Goal: Task Accomplishment & Management: Manage account settings

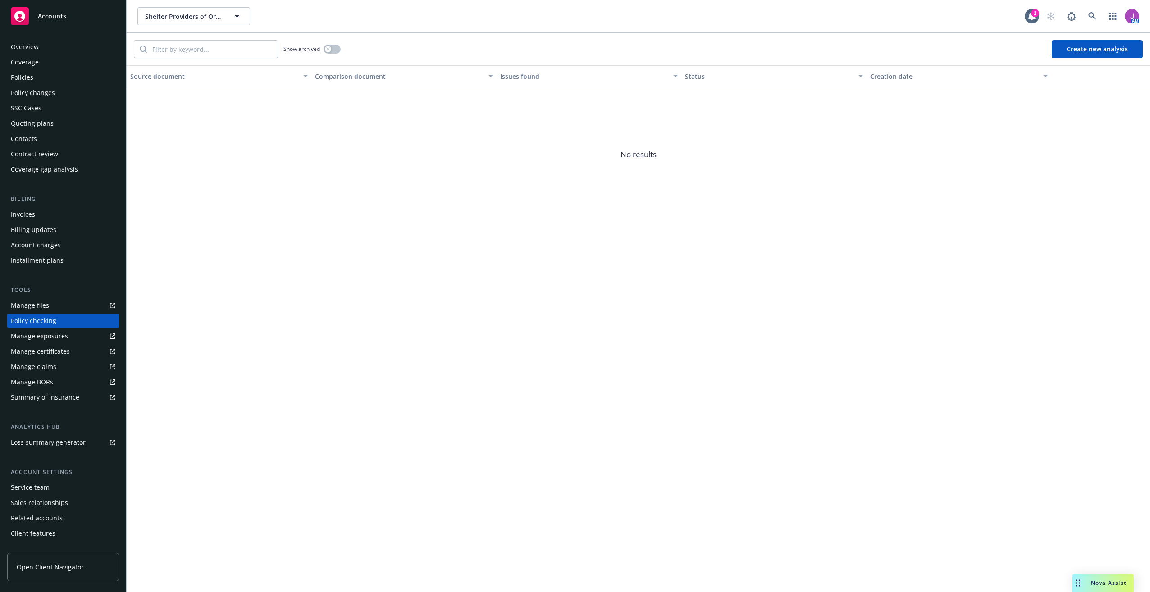
scroll to position [10, 0]
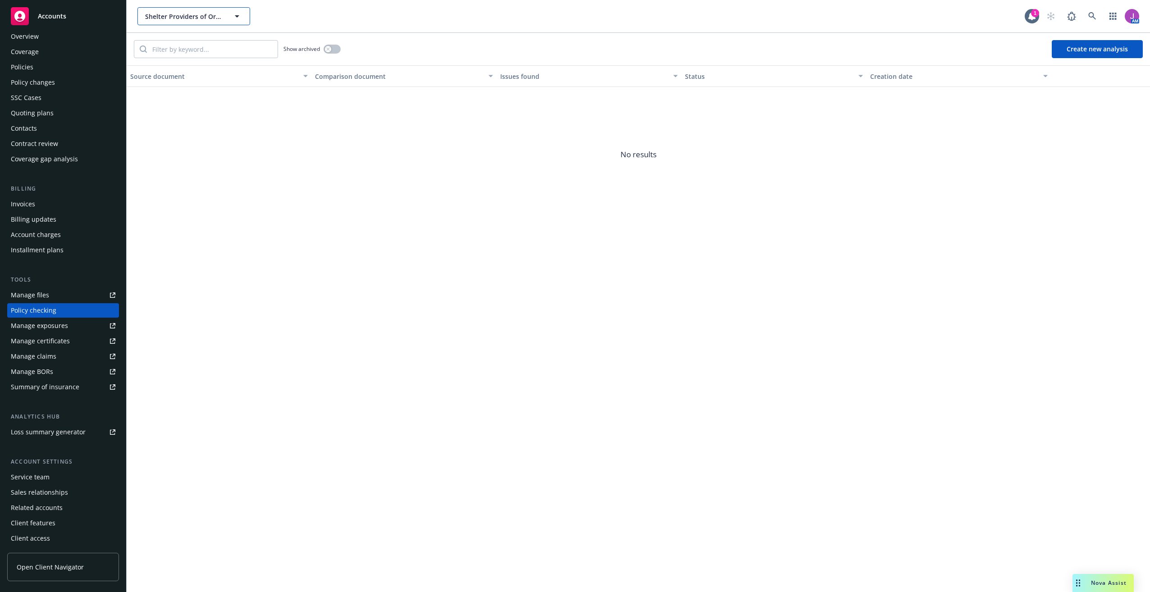
click at [168, 14] on span "Shelter Providers of Orange County, Inc." at bounding box center [184, 16] width 78 height 9
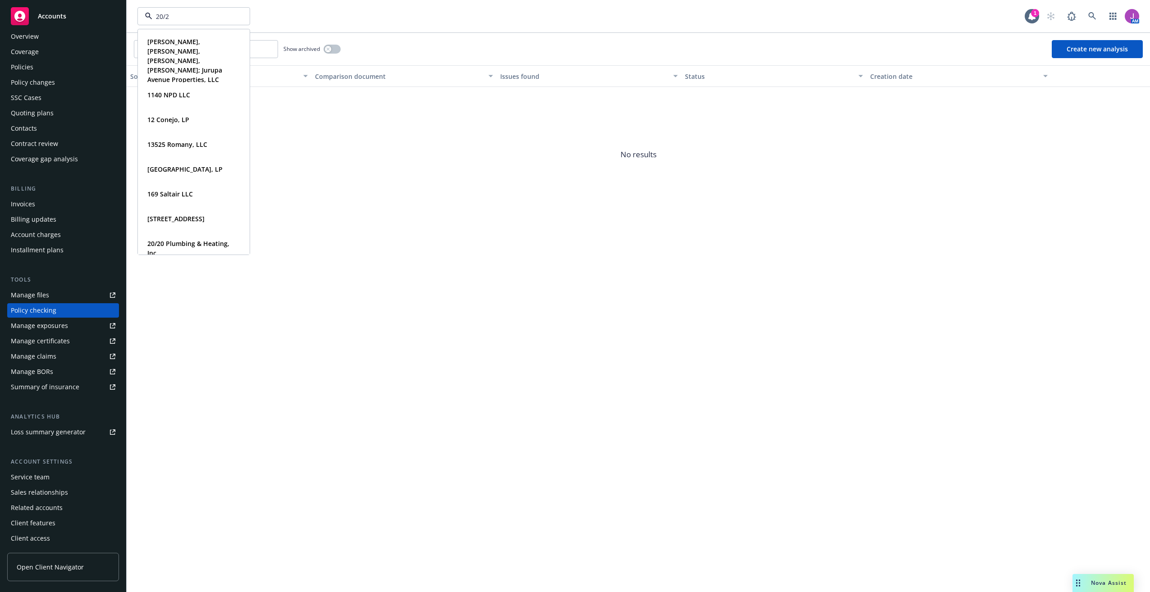
type input "20/20"
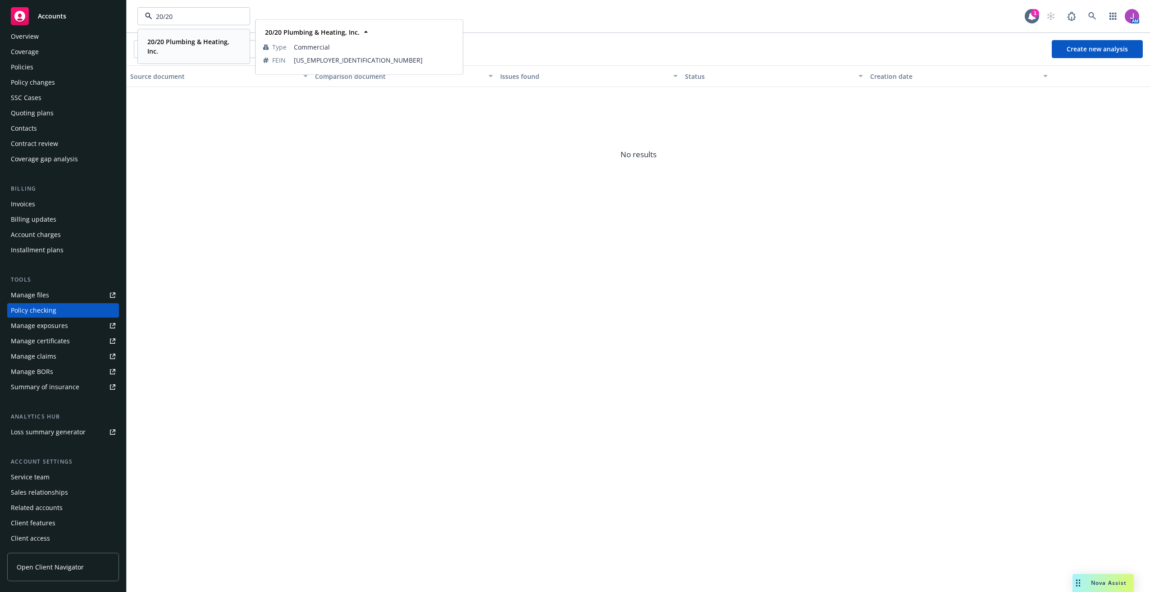
click at [172, 55] on span "20/20 Plumbing & Heating, Inc." at bounding box center [192, 46] width 91 height 19
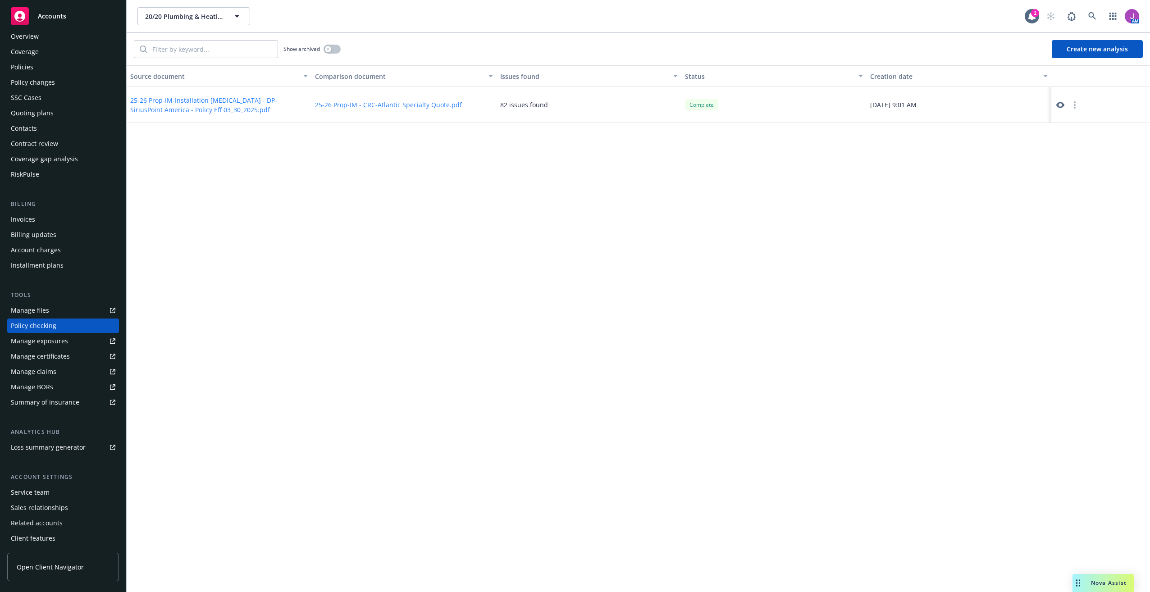
click at [21, 73] on div "Policies" at bounding box center [22, 67] width 23 height 14
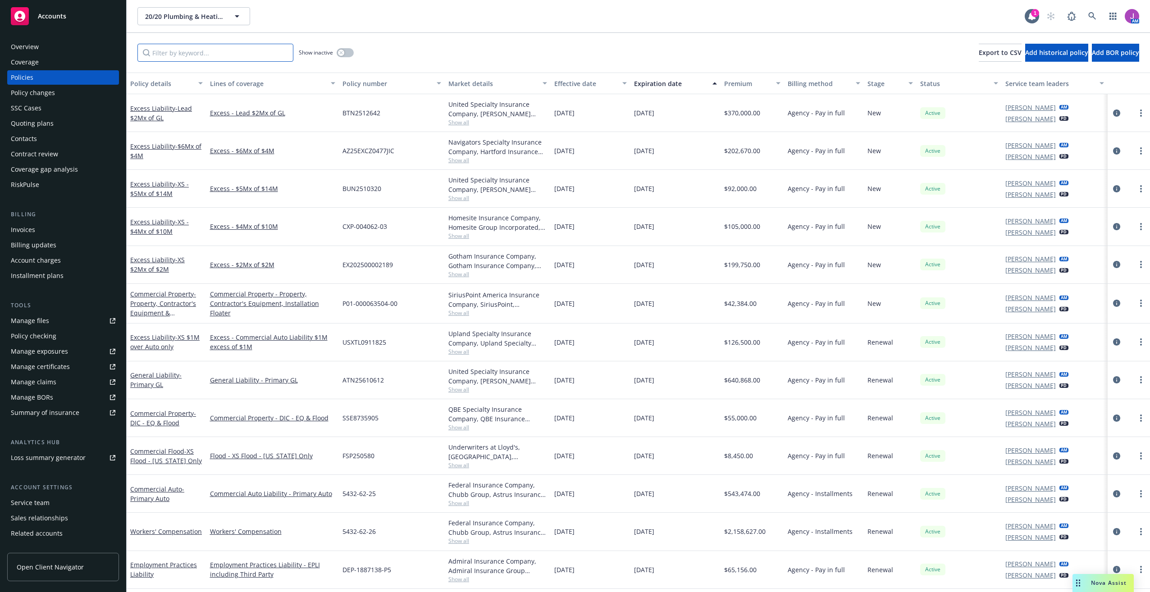
click at [179, 52] on input "Filter by keyword..." at bounding box center [215, 53] width 156 height 18
paste input "ATN2458419"
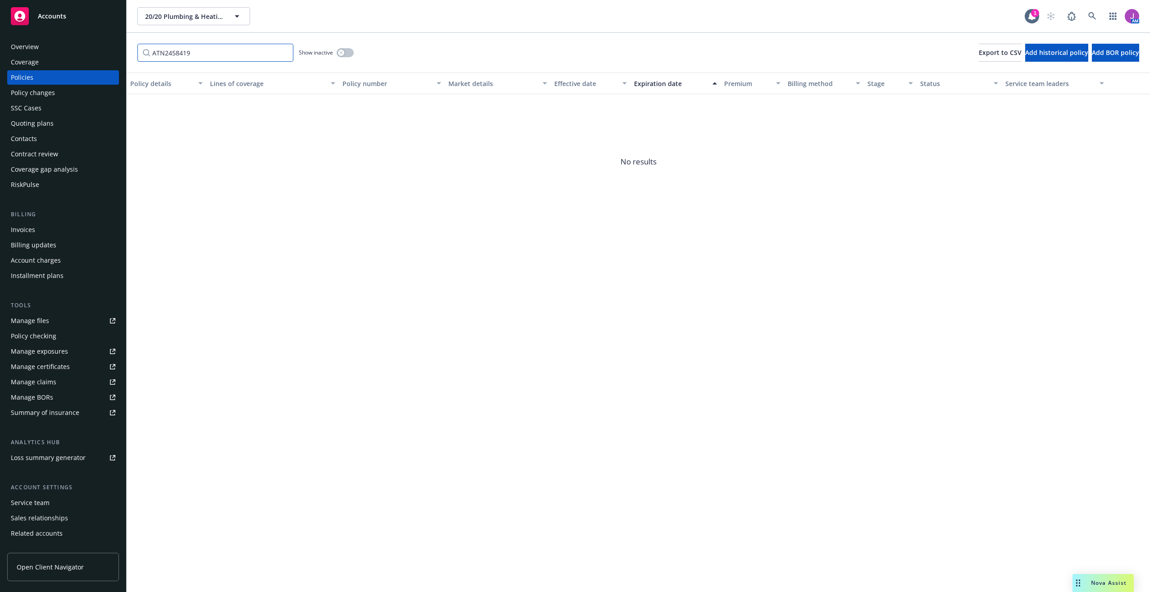
type input "ATN2458419"
click at [343, 54] on icon "button" at bounding box center [341, 53] width 4 height 4
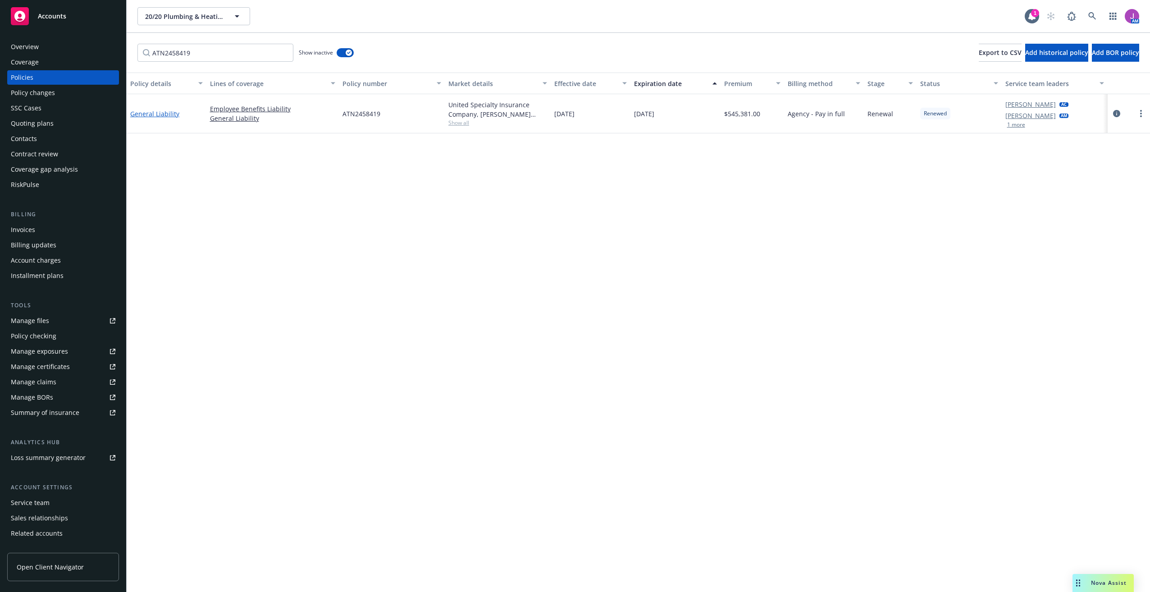
click at [164, 114] on link "General Liability" at bounding box center [154, 114] width 49 height 9
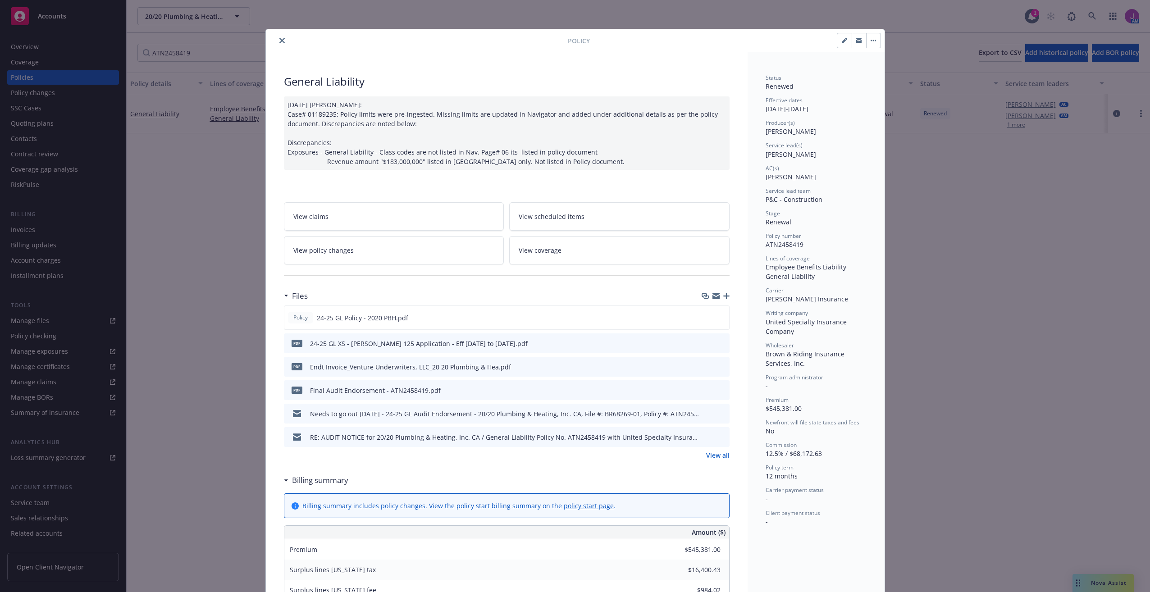
click at [327, 253] on span "View policy changes" at bounding box center [323, 250] width 60 height 9
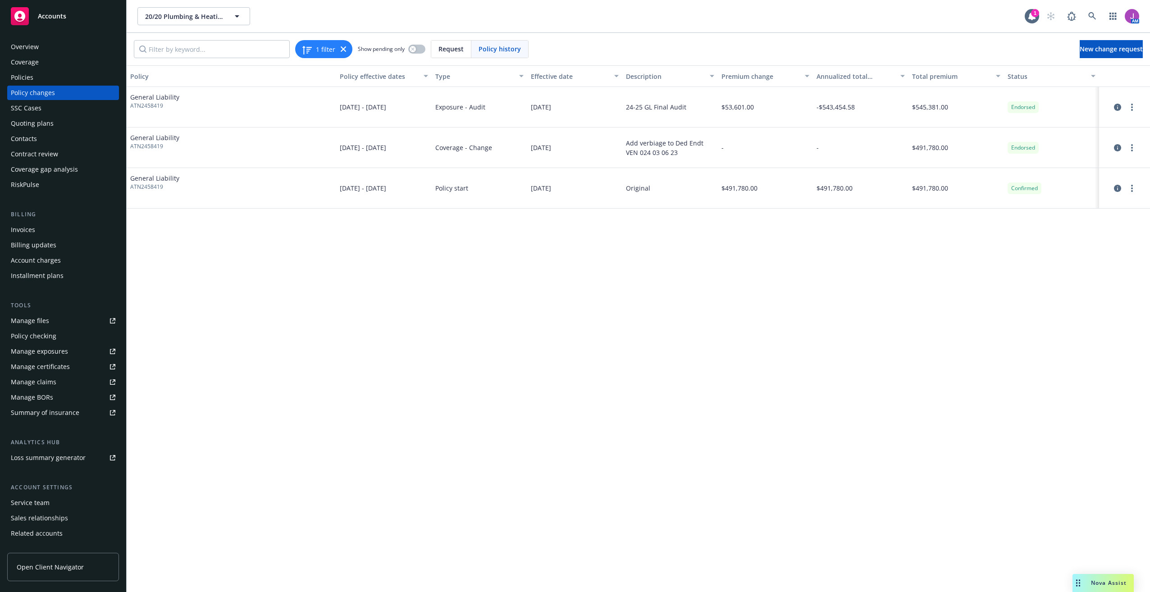
click at [60, 82] on div "Policies" at bounding box center [63, 77] width 105 height 14
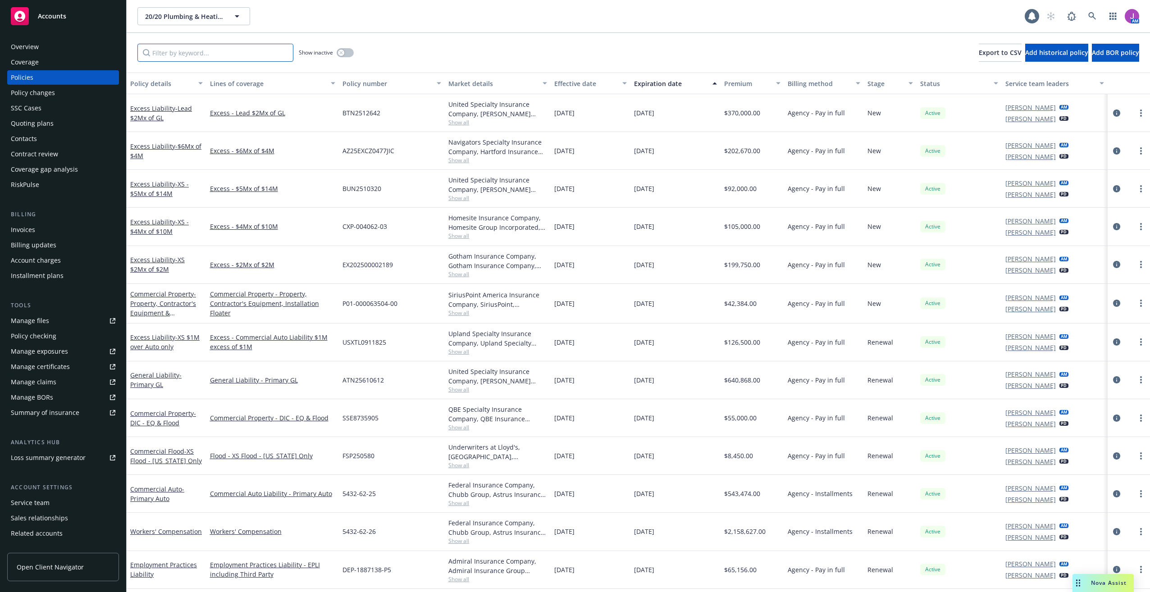
click at [185, 45] on input "Filter by keyword..." at bounding box center [215, 53] width 156 height 18
paste input "ATN2346049"
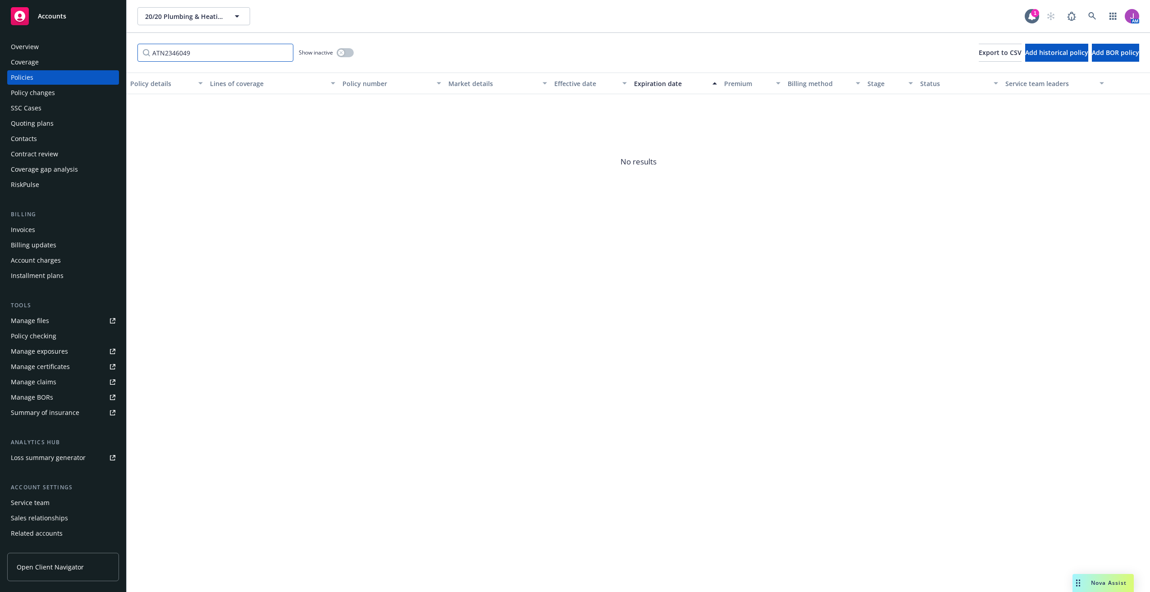
type input "ATN2346049"
click at [343, 50] on button "button" at bounding box center [345, 52] width 17 height 9
click at [162, 113] on link "General Liability" at bounding box center [154, 114] width 49 height 9
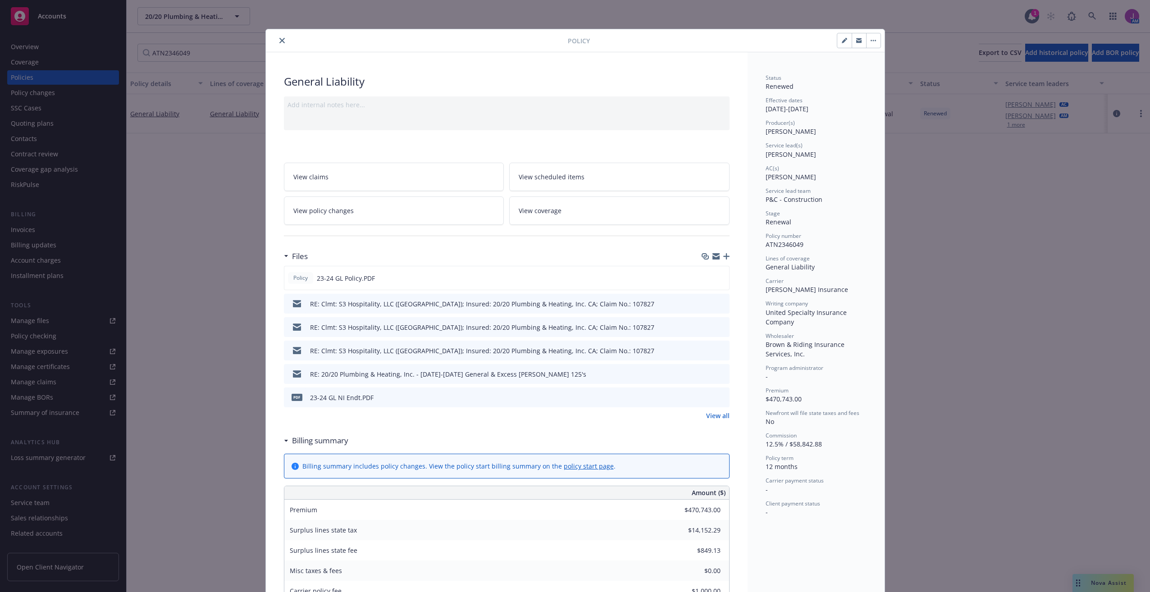
click at [348, 215] on link "View policy changes" at bounding box center [394, 211] width 220 height 28
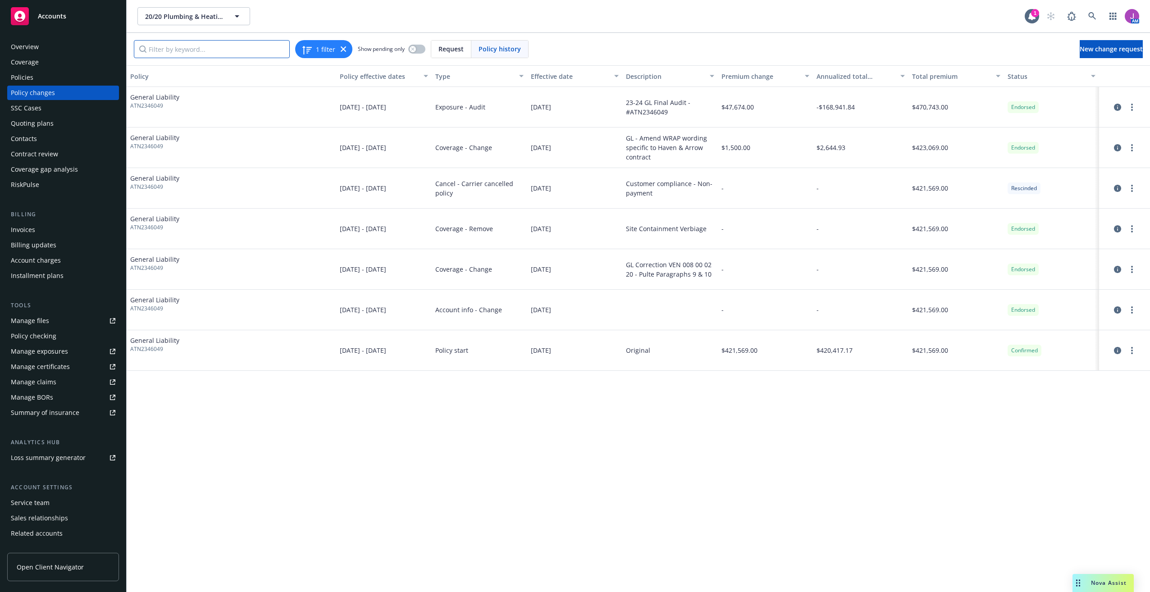
click at [197, 54] on input "Filter by keyword..." at bounding box center [212, 49] width 156 height 18
click at [37, 80] on div "Policies" at bounding box center [63, 77] width 105 height 14
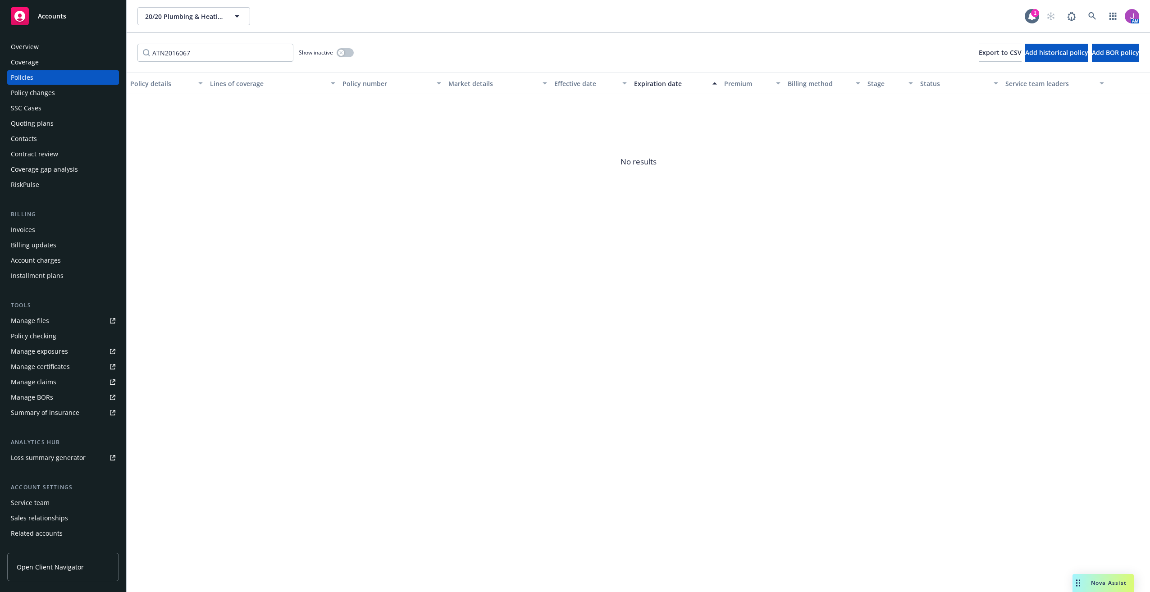
type input "ATN2016067"
click at [342, 56] on button "button" at bounding box center [345, 52] width 17 height 9
click at [345, 53] on button "button" at bounding box center [345, 52] width 17 height 9
click at [154, 51] on input "ATN2016067" at bounding box center [215, 53] width 156 height 18
click at [234, 55] on input "ATN2016067" at bounding box center [215, 53] width 156 height 18
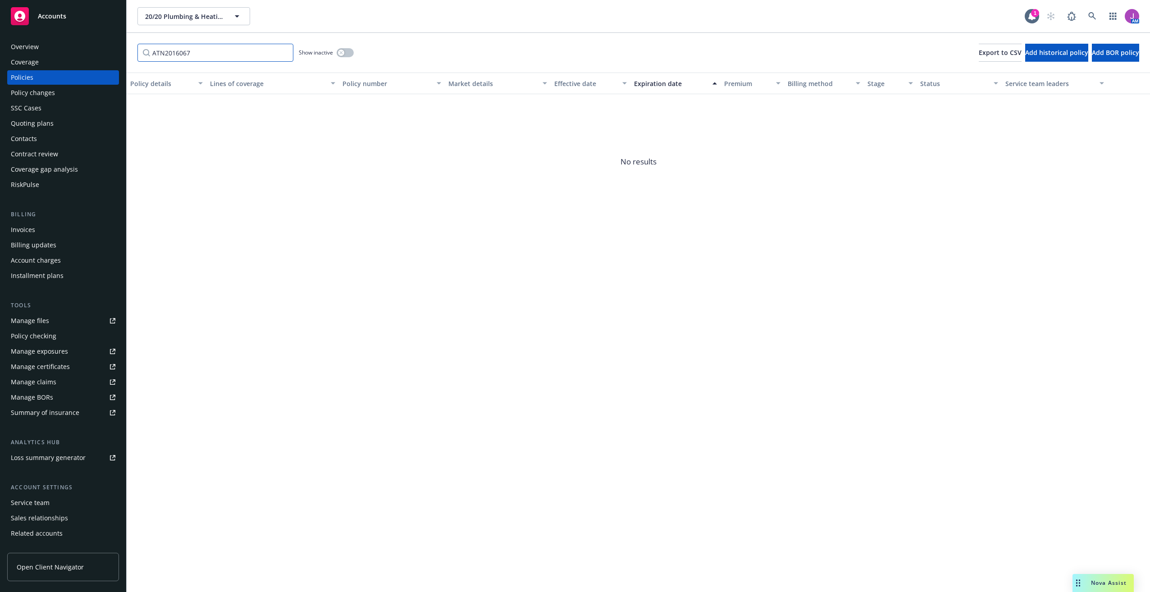
drag, startPoint x: 236, startPoint y: 49, endPoint x: 82, endPoint y: 38, distance: 154.1
click at [82, 38] on div "Accounts Overview Coverage Policies Policy changes SSC Cases Quoting plans Cont…" at bounding box center [575, 296] width 1150 height 592
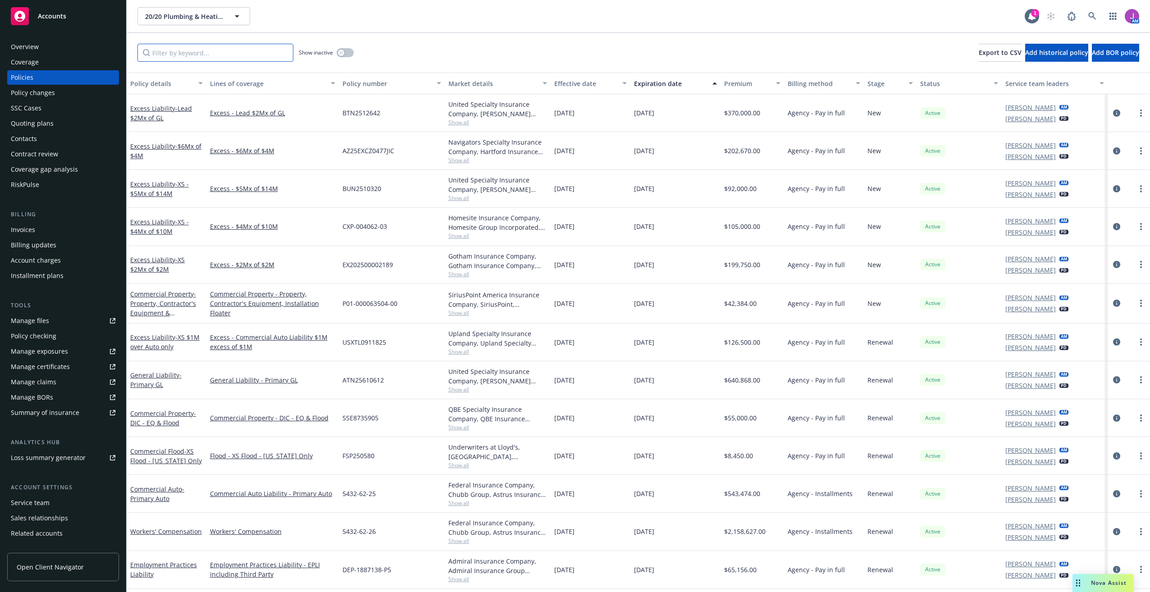
paste input "ATN2231594"
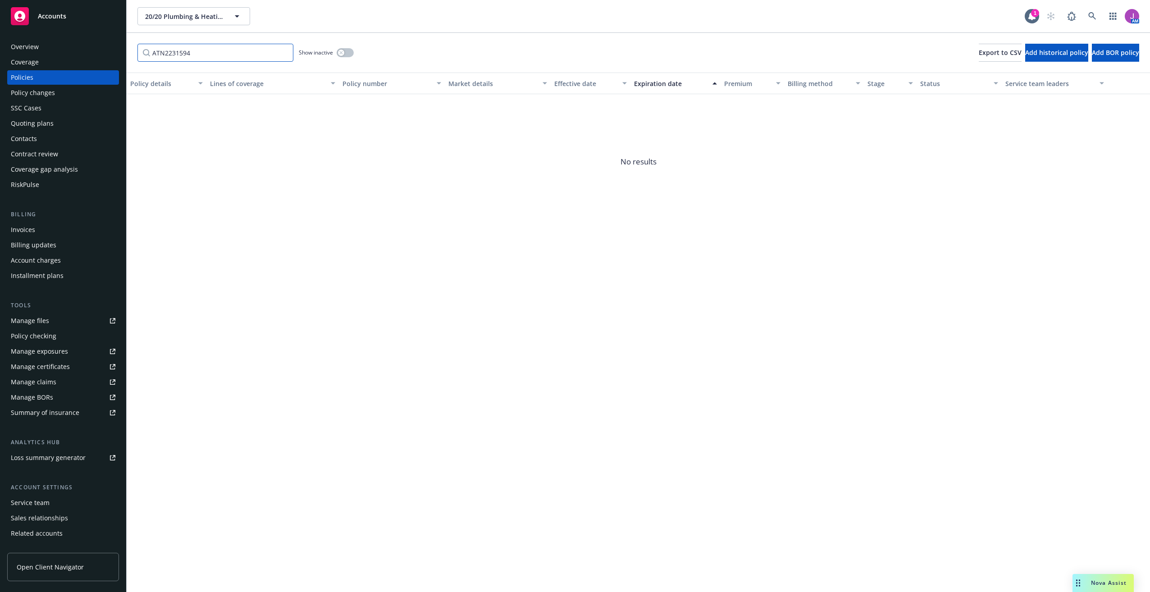
type input "ATN2231594"
click at [350, 46] on div "Show inactive" at bounding box center [326, 53] width 55 height 18
click at [352, 55] on button "button" at bounding box center [345, 52] width 17 height 9
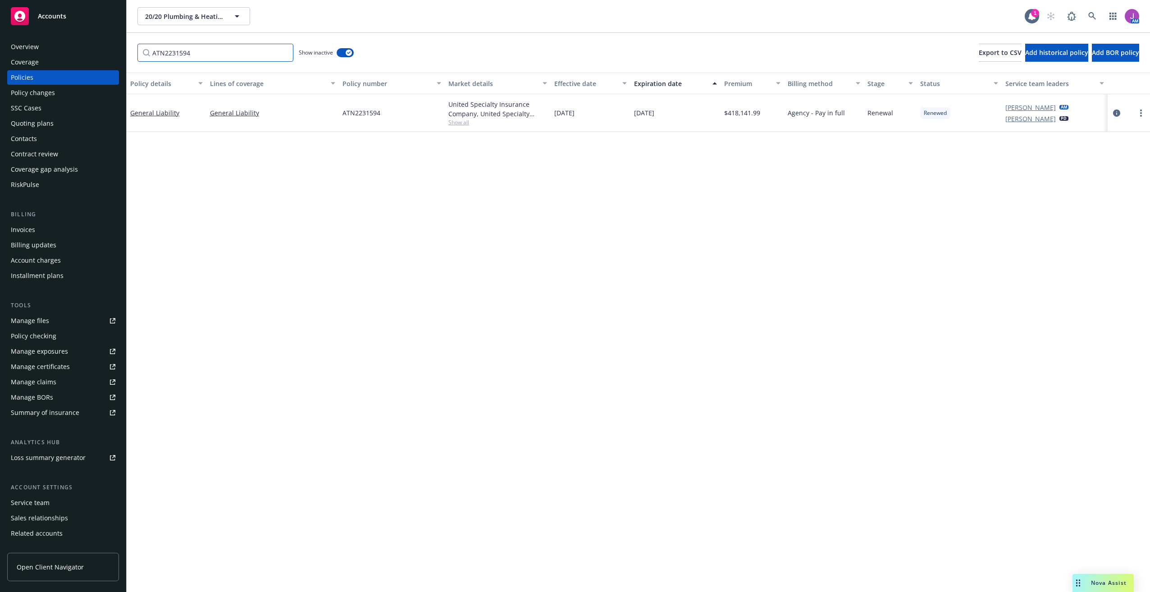
drag, startPoint x: 207, startPoint y: 60, endPoint x: 37, endPoint y: 53, distance: 170.1
click at [81, 56] on div "Accounts Overview Coverage Policies Policy changes SSC Cases Quoting plans Cont…" at bounding box center [575, 296] width 1150 height 592
paste input "ATN2127705"
type input "ATN2127705"
click at [345, 53] on button "button" at bounding box center [345, 52] width 17 height 9
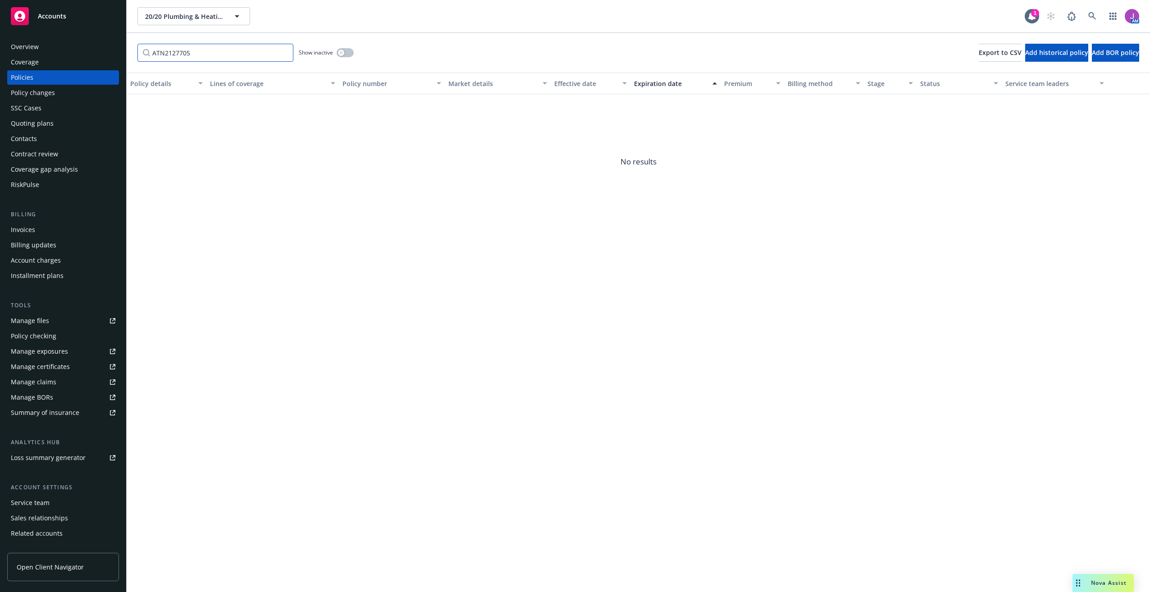
drag, startPoint x: 101, startPoint y: 51, endPoint x: 78, endPoint y: 49, distance: 22.2
click at [78, 49] on div "Accounts Overview Coverage Policies Policy changes SSC Cases Quoting plans Cont…" at bounding box center [575, 296] width 1150 height 592
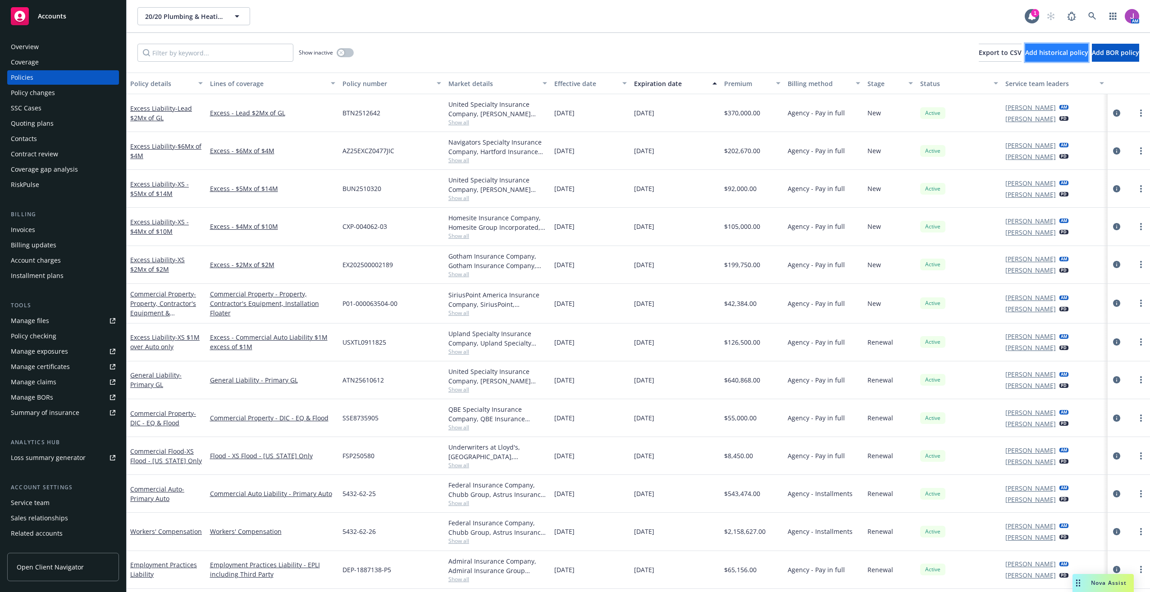
click at [1026, 56] on span "Add historical policy" at bounding box center [1057, 52] width 63 height 9
select select "other"
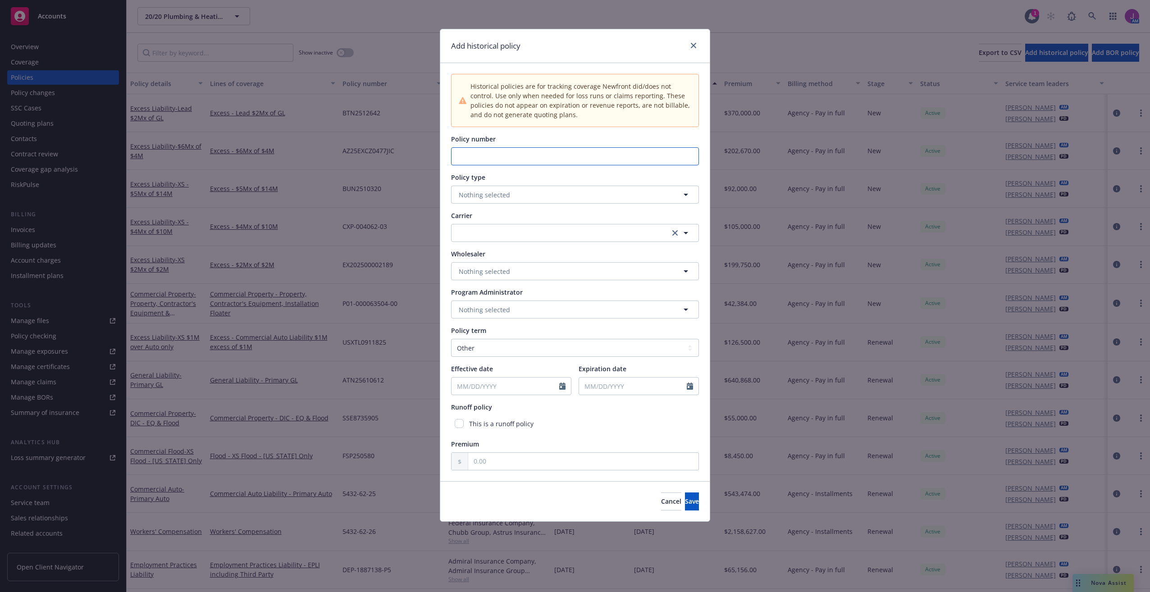
click at [479, 155] on input "Policy number" at bounding box center [575, 156] width 248 height 18
paste input "ATN2016067"
type input "ATN2016067"
click at [481, 193] on span "Nothing selected" at bounding box center [484, 194] width 51 height 9
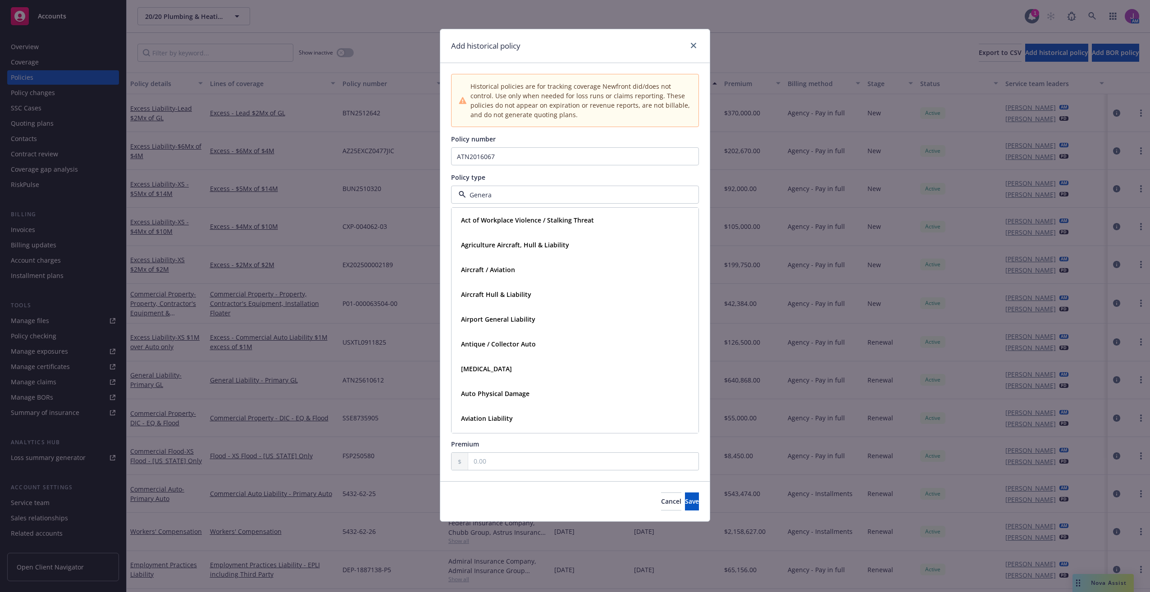
type input "General"
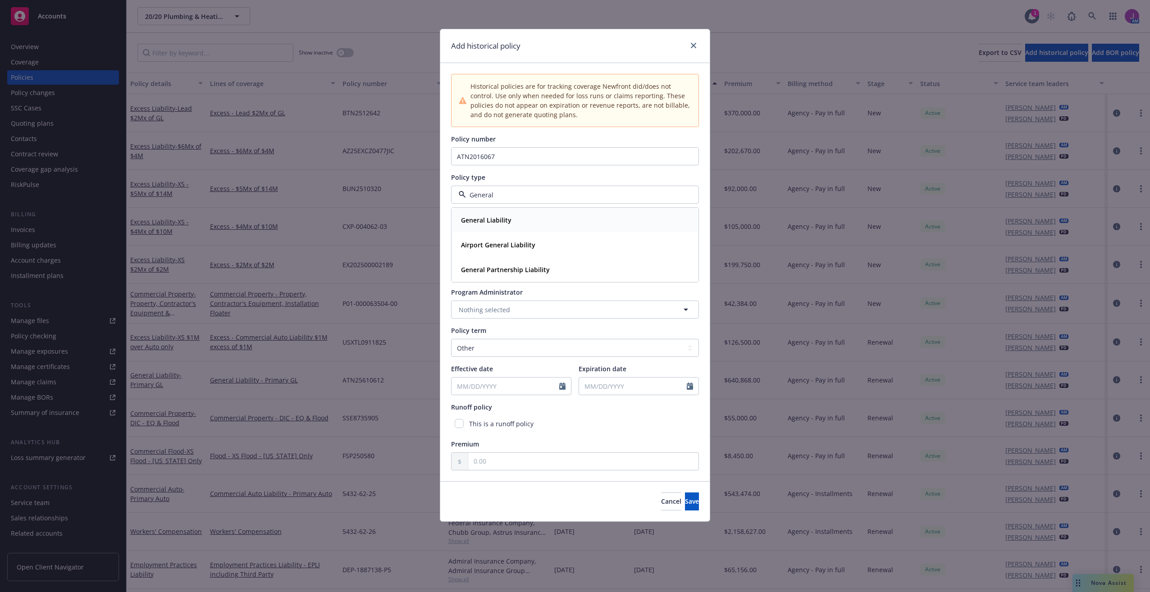
click at [490, 220] on strong "General Liability" at bounding box center [486, 220] width 50 height 9
click at [525, 237] on button "button" at bounding box center [575, 233] width 248 height 18
type input "united"
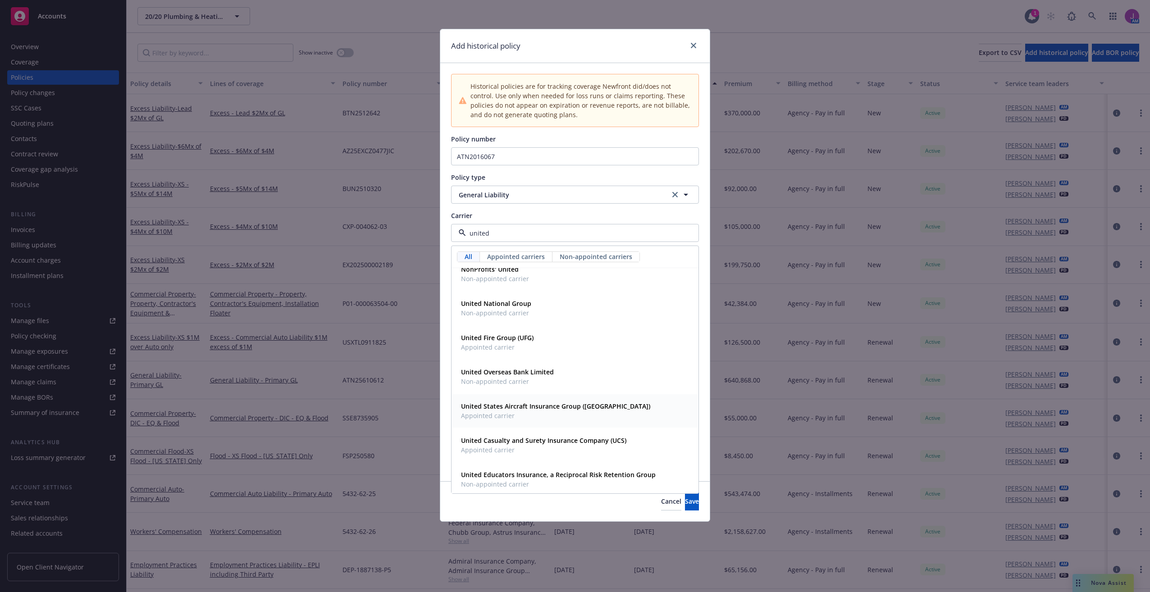
scroll to position [14, 0]
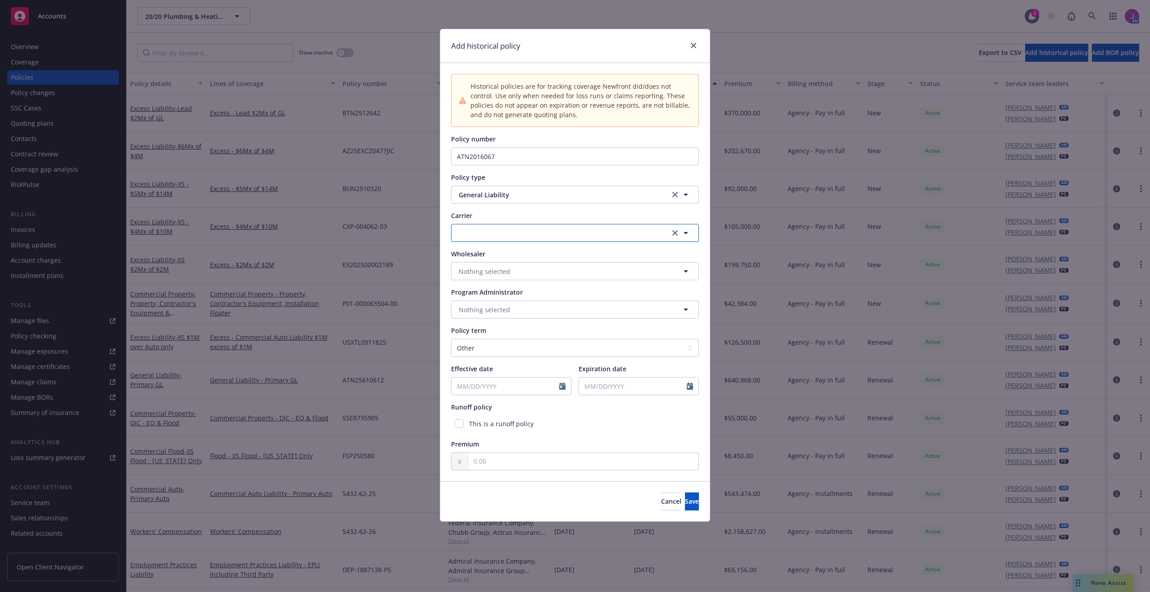
click at [503, 233] on button "button" at bounding box center [575, 233] width 248 height 18
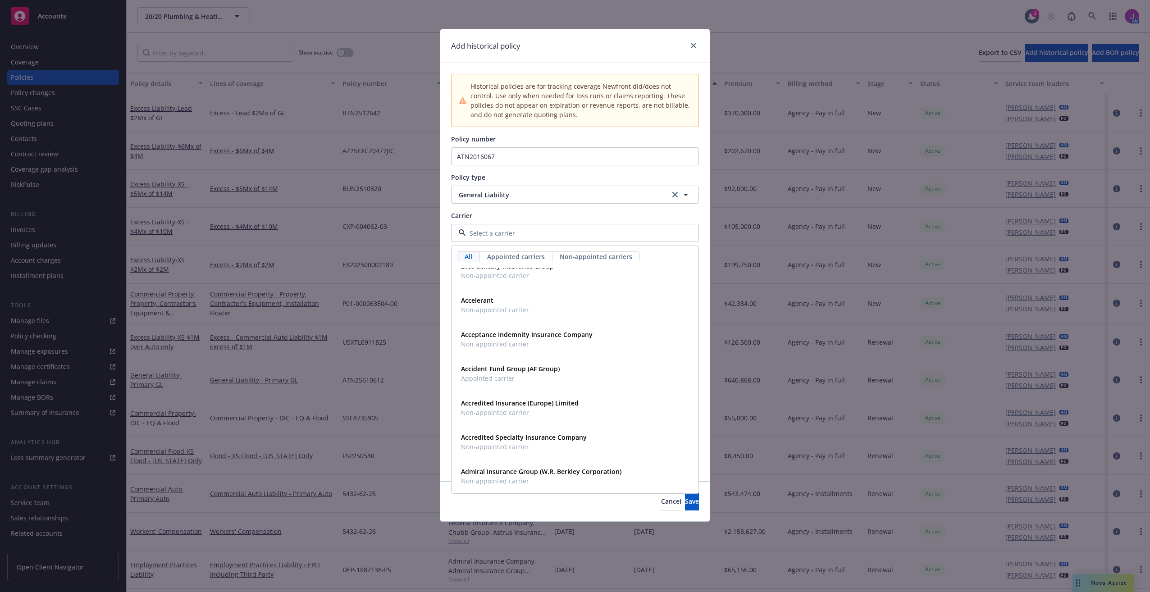
paste input "United Specialty Insurance Company"
type input "United Specialty Insurance Company"
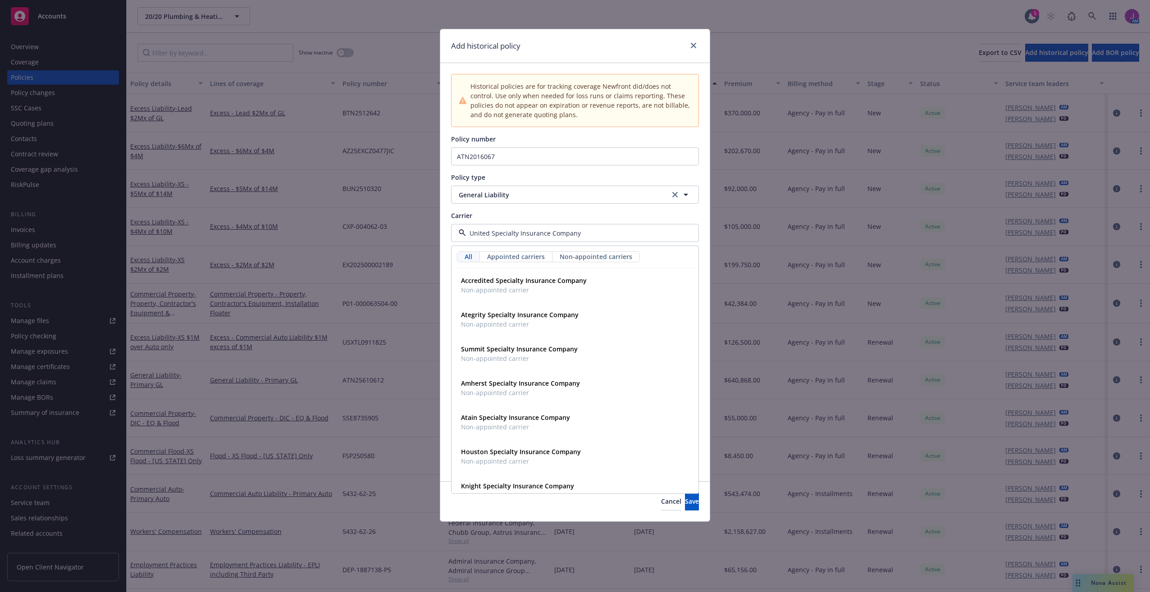
click button "Cancel" at bounding box center [671, 502] width 20 height 18
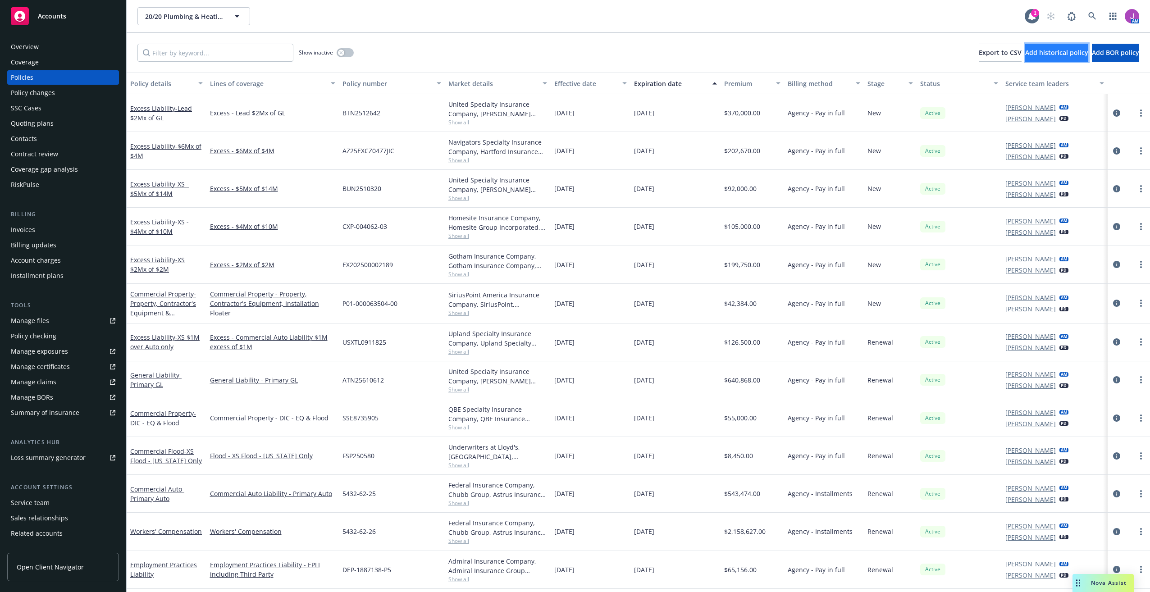
click at [1026, 53] on span "Add historical policy" at bounding box center [1057, 52] width 63 height 9
select select "other"
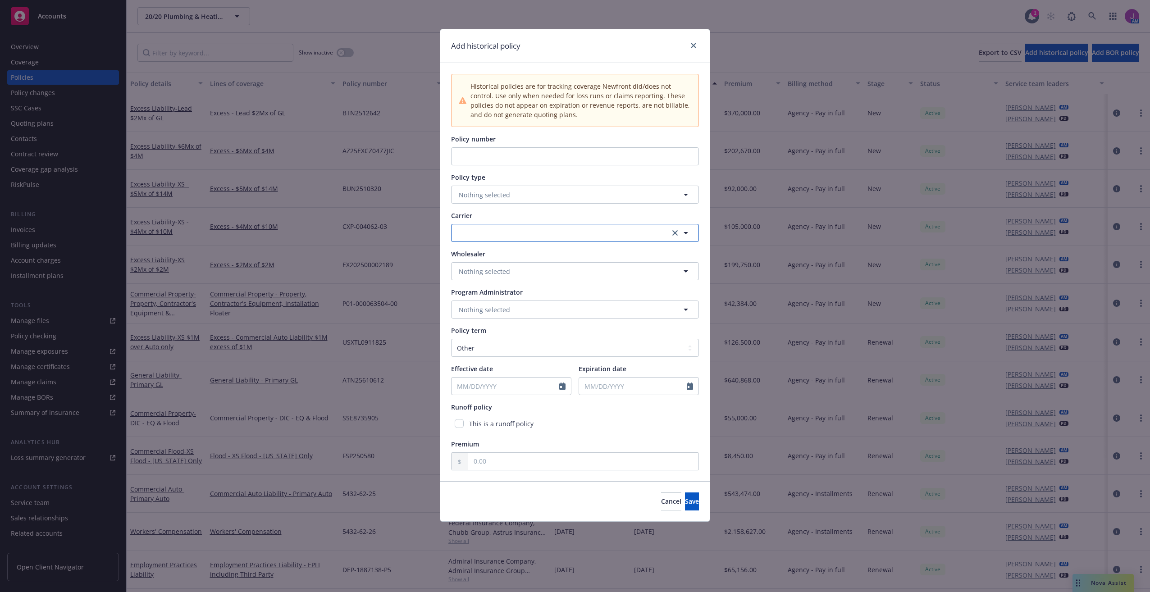
click at [506, 234] on button "button" at bounding box center [575, 233] width 248 height 18
click at [482, 278] on button "Nothing selected" at bounding box center [575, 271] width 248 height 18
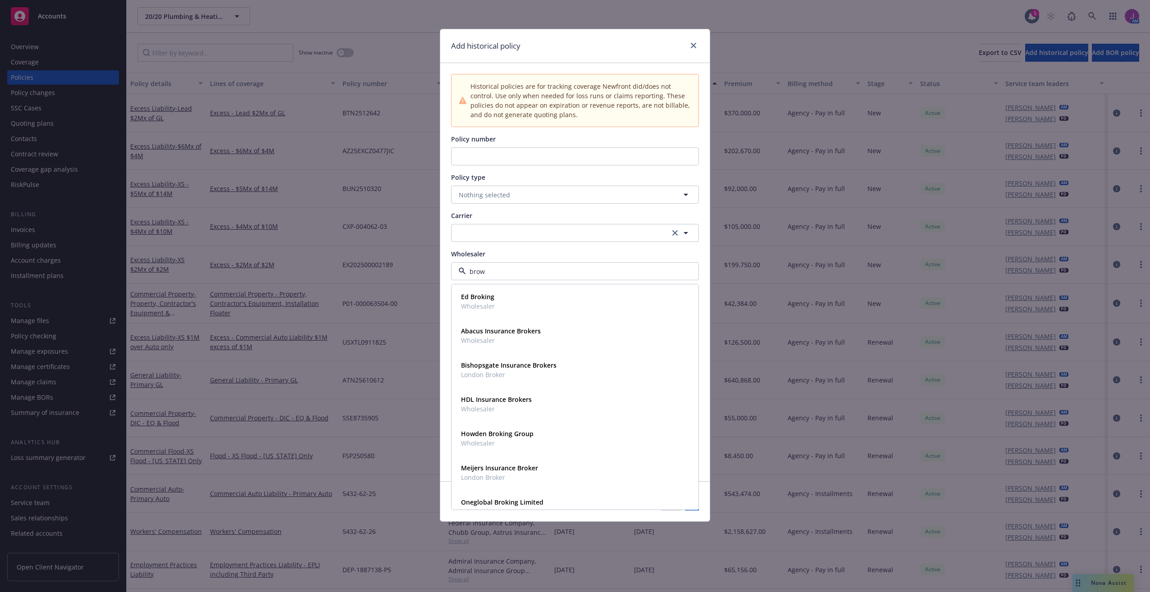
type input "brown"
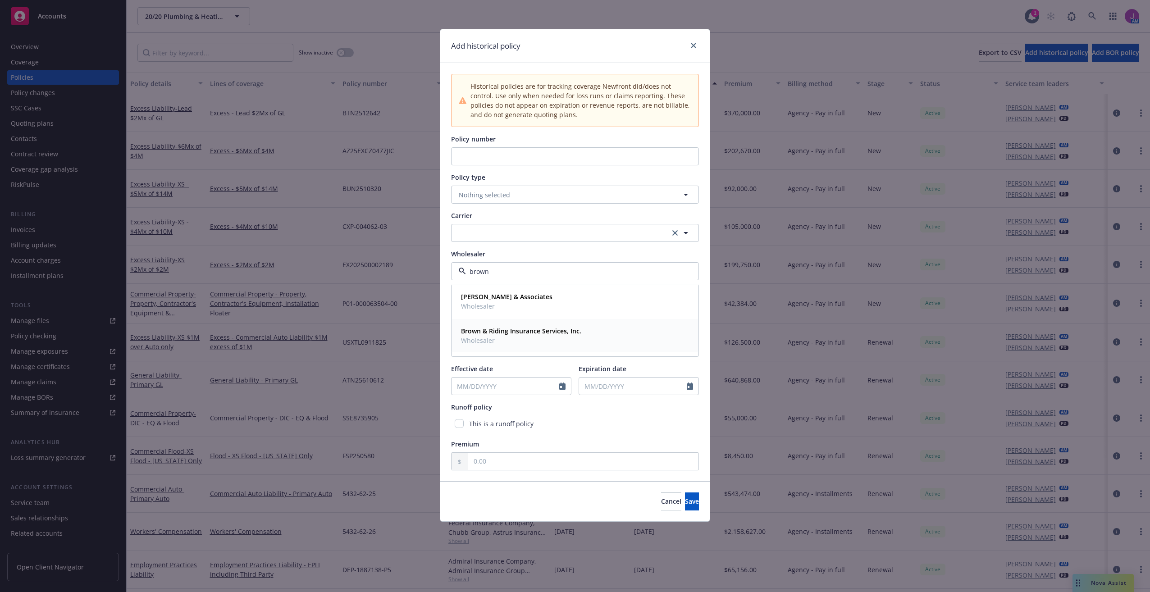
click at [497, 335] on strong "Brown & Riding Insurance Services, Inc." at bounding box center [521, 331] width 120 height 9
click at [495, 312] on span "Nothing selected" at bounding box center [484, 309] width 51 height 9
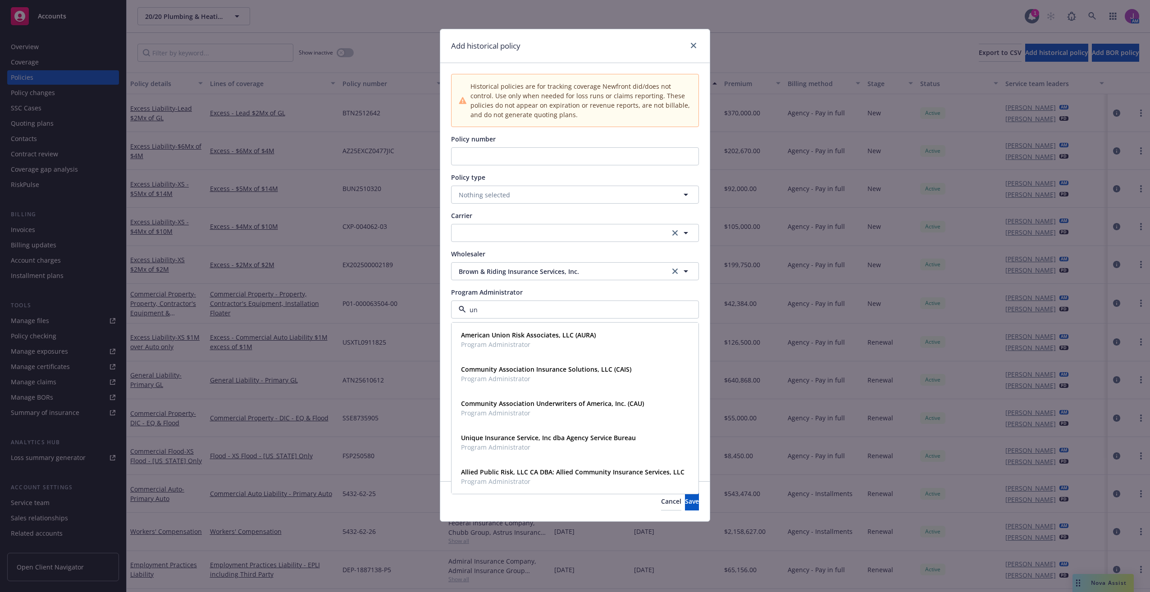
type input "u"
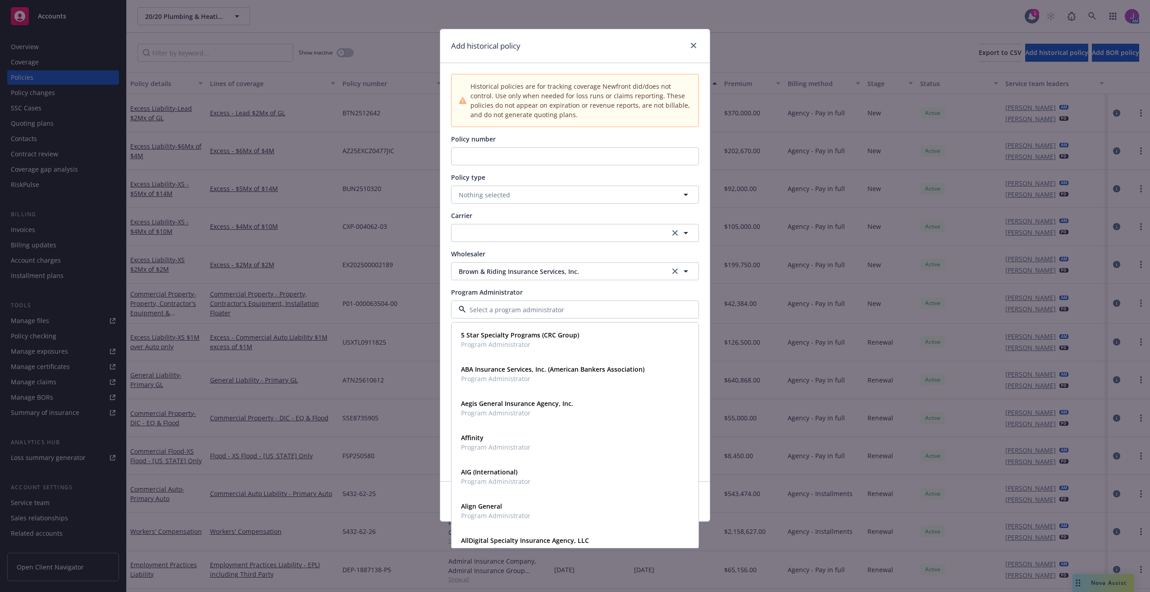
click at [490, 215] on div "Carrier" at bounding box center [575, 215] width 248 height 9
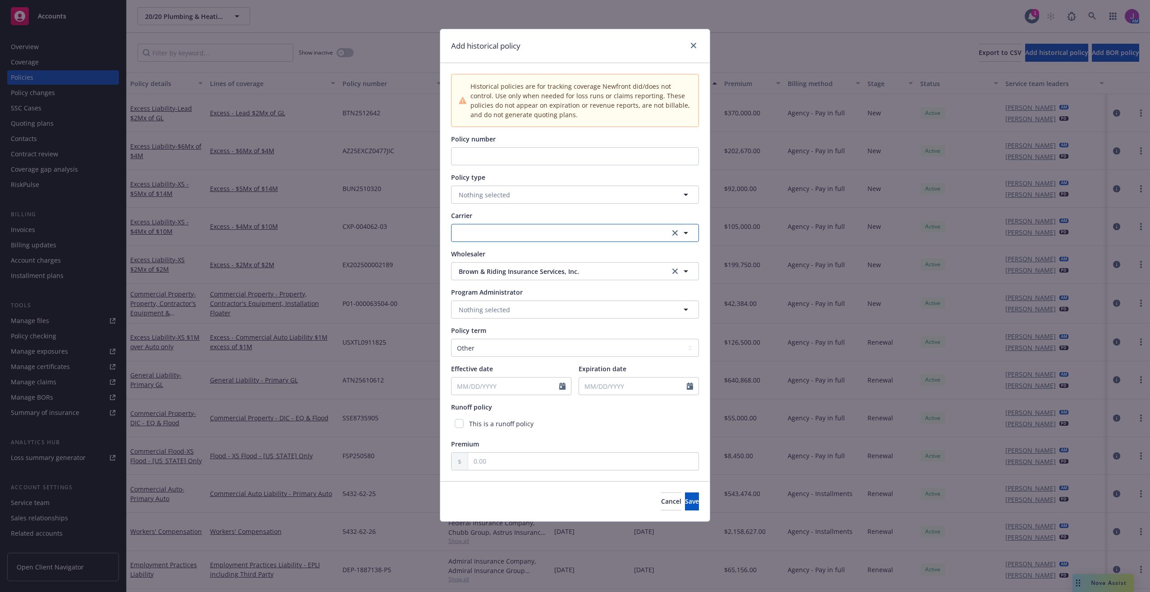
click at [466, 230] on button "button" at bounding box center [575, 233] width 248 height 18
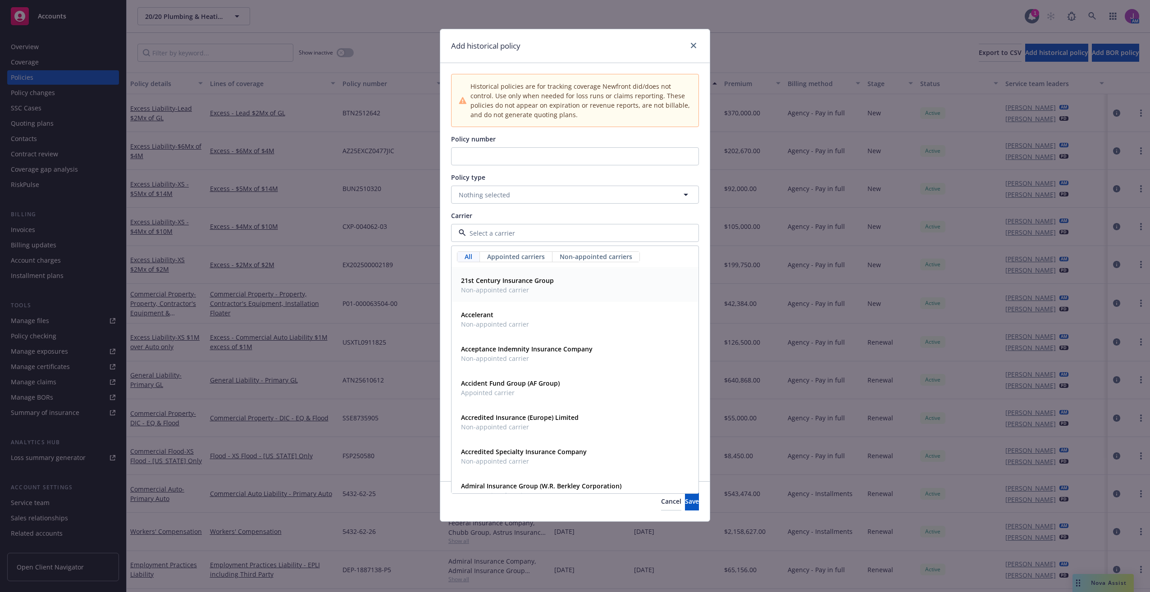
click at [512, 254] on span "Appointed carriers" at bounding box center [516, 256] width 58 height 9
click at [472, 260] on span "All" at bounding box center [469, 256] width 8 height 9
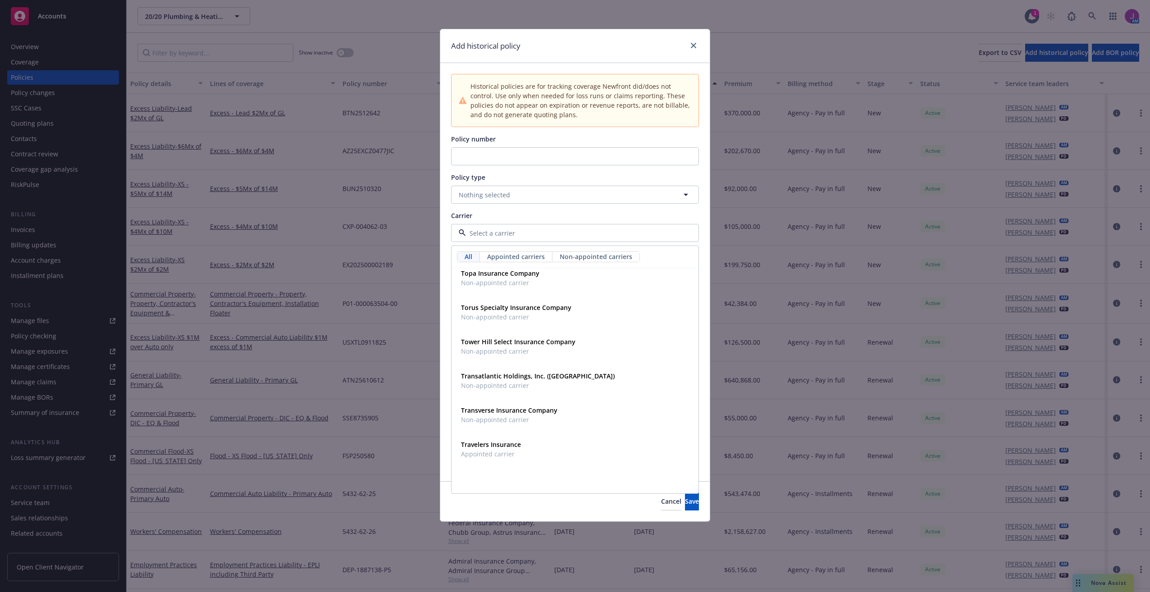
scroll to position [16004, 0]
click at [495, 201] on div "Historical policies are for tracking coverage Newfront did/does not control. Us…" at bounding box center [575, 272] width 270 height 418
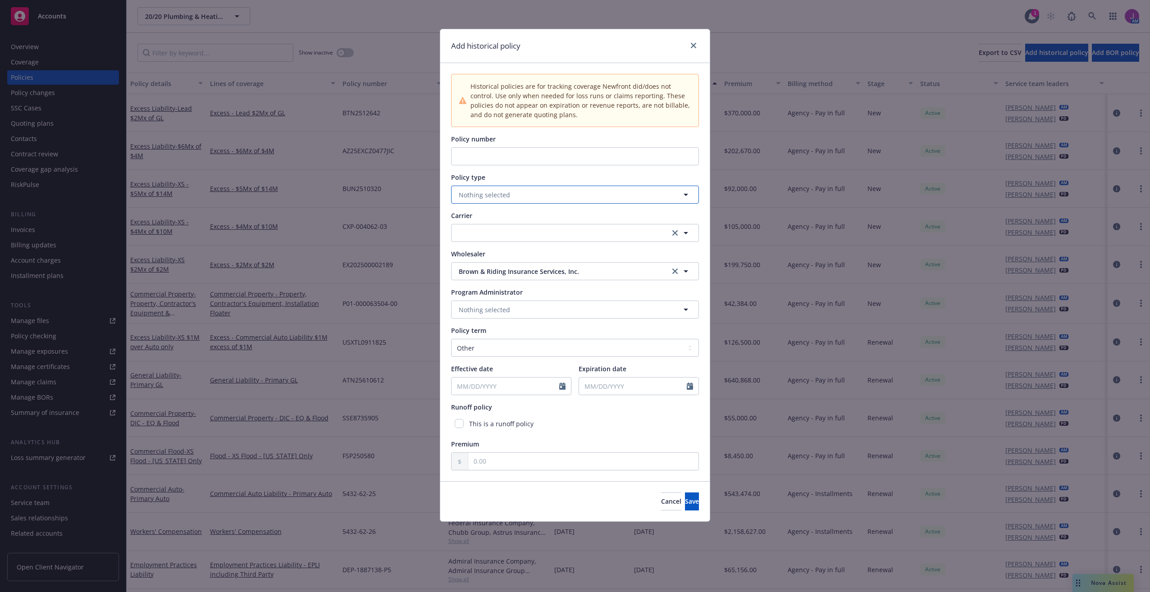
click at [494, 199] on span "Nothing selected" at bounding box center [484, 194] width 51 height 9
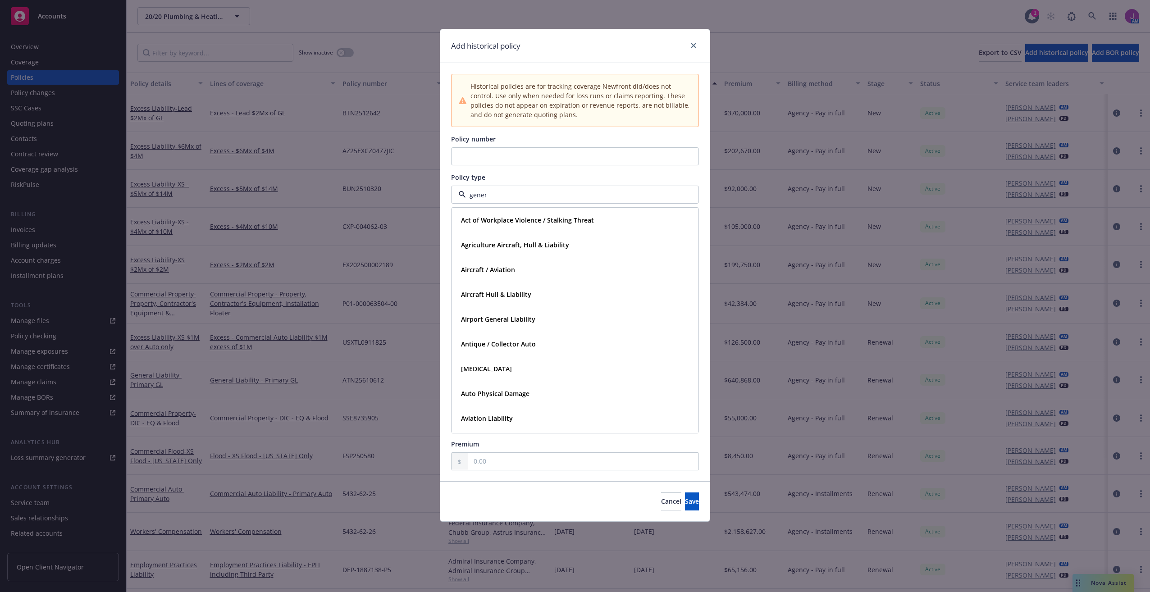
type input "genera"
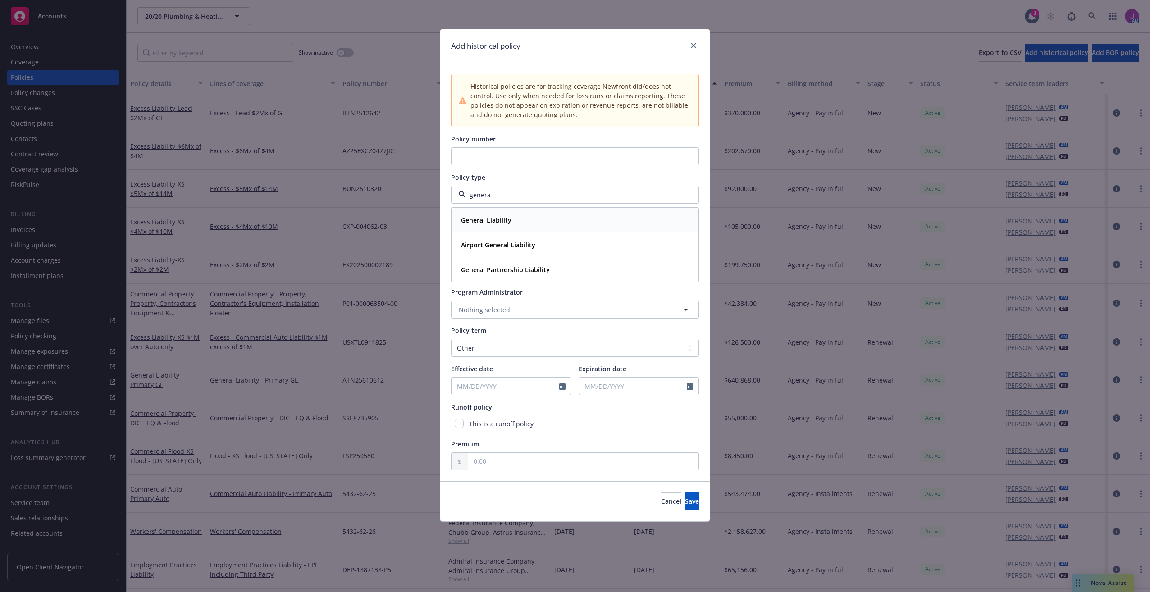
click at [506, 226] on div "General Liability" at bounding box center [486, 220] width 56 height 13
click at [498, 238] on button "button" at bounding box center [575, 233] width 248 height 18
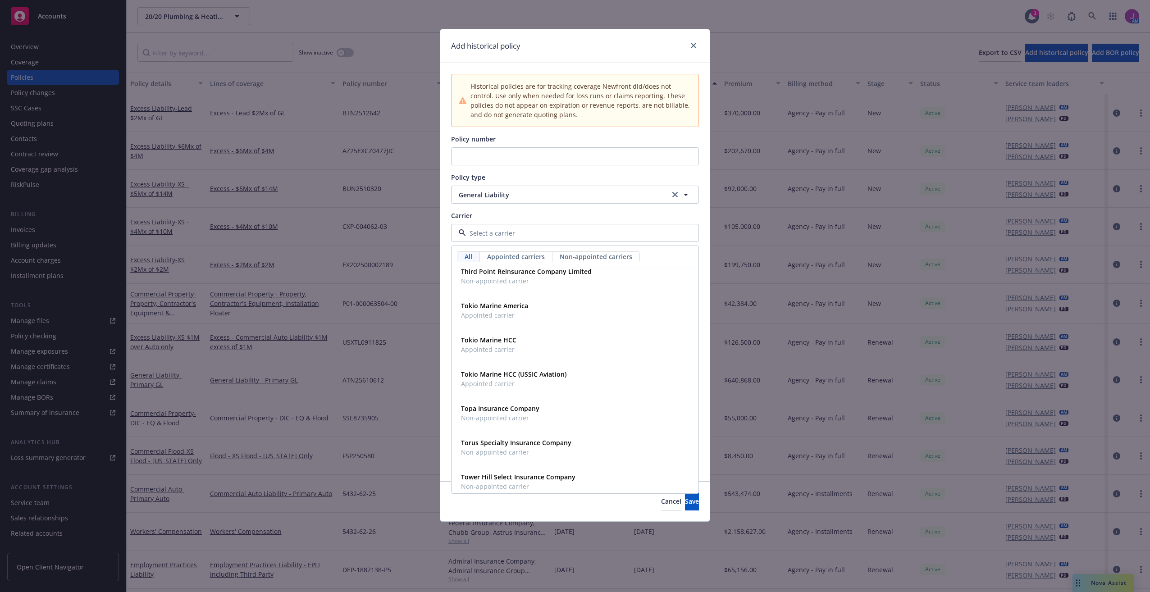
paste input "United Specialty"
type input "United Specialty"
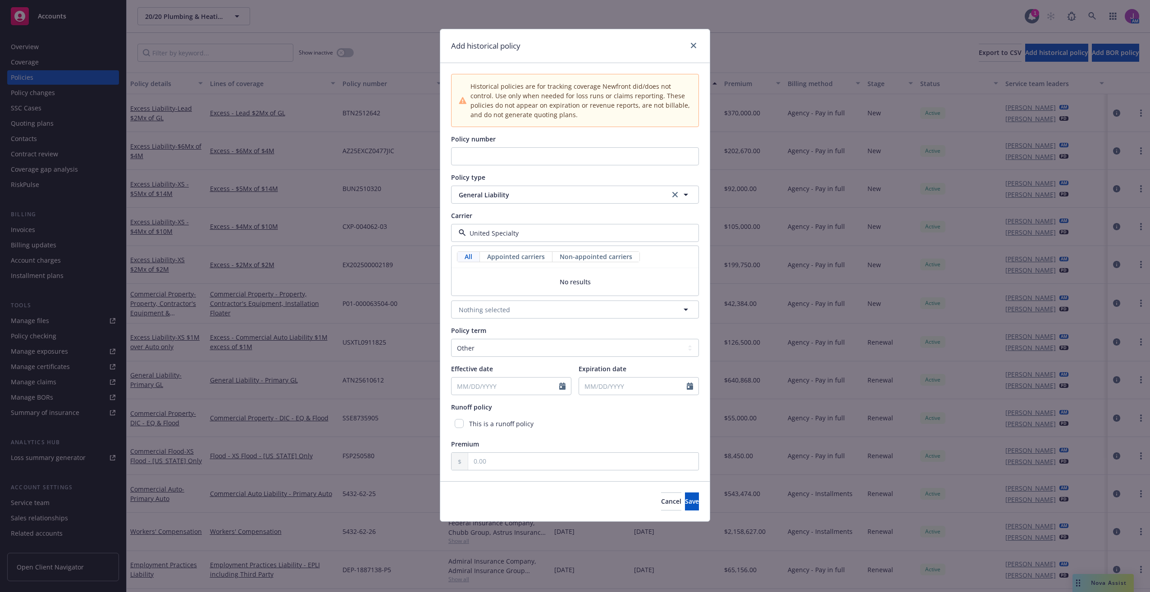
drag, startPoint x: 490, startPoint y: 232, endPoint x: 568, endPoint y: 232, distance: 78.0
click at [568, 232] on input "United Specialty" at bounding box center [573, 233] width 215 height 9
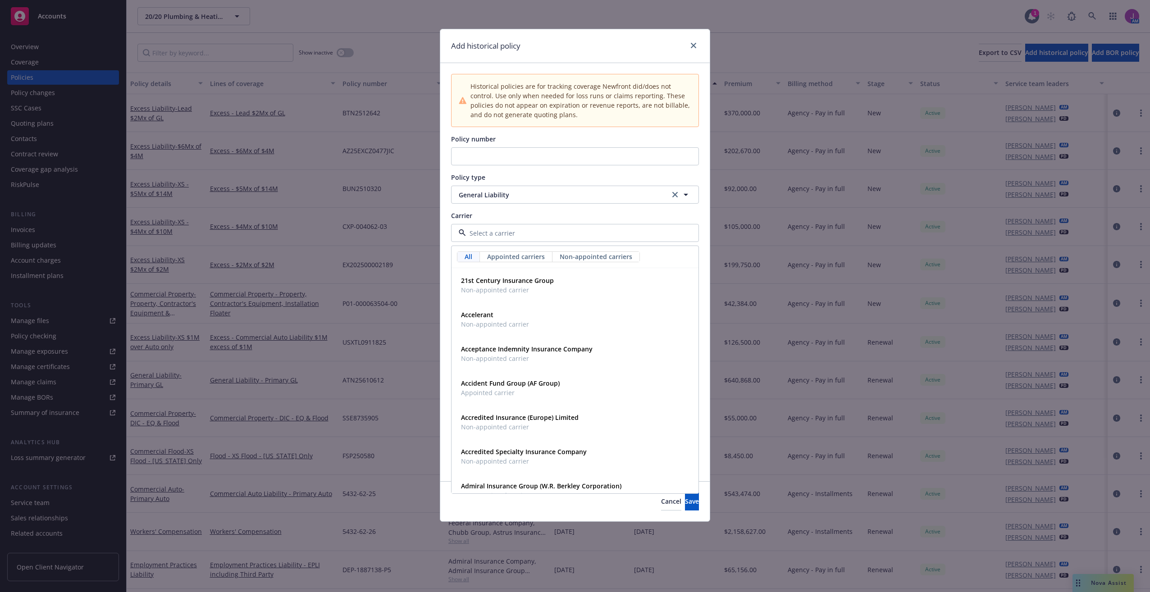
paste input "United Specialty"
type input "United"
drag, startPoint x: 496, startPoint y: 234, endPoint x: 448, endPoint y: 232, distance: 48.3
click at [448, 232] on div "Historical policies are for tracking coverage Newfront did/does not control. Us…" at bounding box center [575, 272] width 270 height 418
paste input "United Specialty"
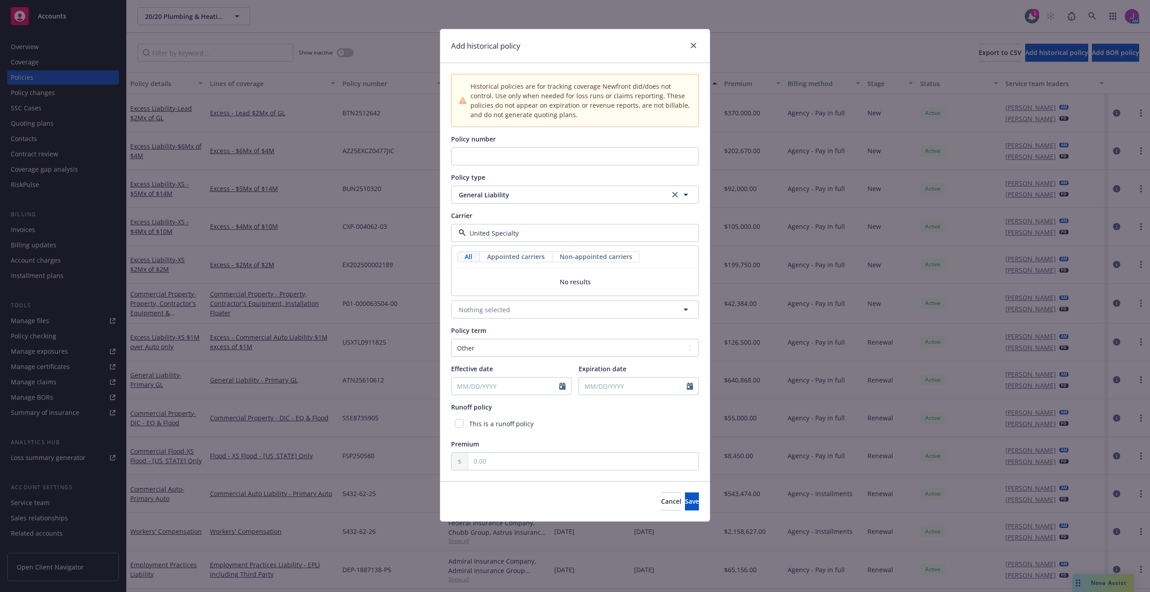
drag, startPoint x: 492, startPoint y: 233, endPoint x: 448, endPoint y: 230, distance: 43.8
click at [449, 231] on div "Historical policies are for tracking coverage Newfront did/does not control. Us…" at bounding box center [575, 272] width 270 height 418
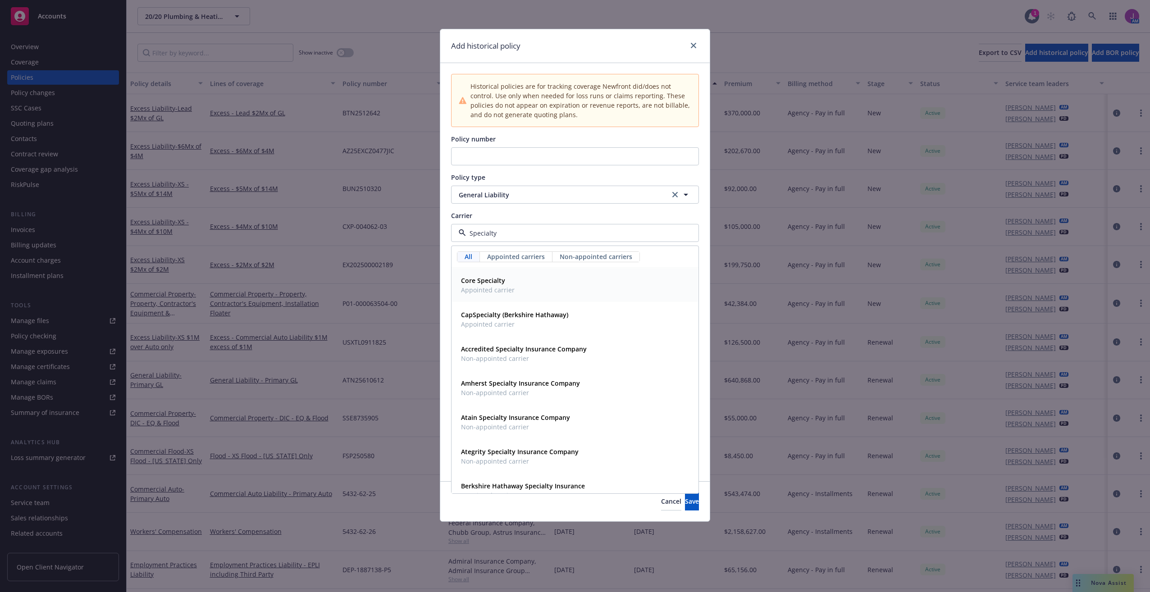
type input "Specialty"
click at [510, 261] on span "Appointed carriers" at bounding box center [516, 256] width 58 height 9
click at [569, 261] on span "Non-appointed carriers" at bounding box center [596, 256] width 73 height 9
click at [472, 257] on span "All" at bounding box center [469, 256] width 8 height 9
drag, startPoint x: 499, startPoint y: 234, endPoint x: 438, endPoint y: 239, distance: 61.1
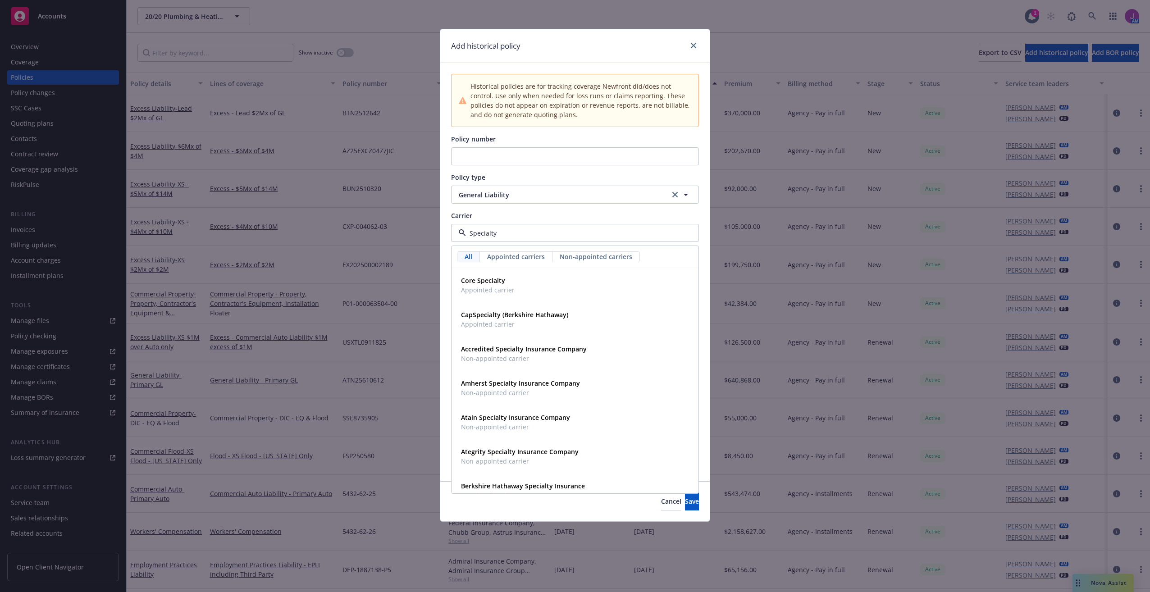
click at [438, 236] on div "Add historical policy Historical policies are for tracking coverage Newfront di…" at bounding box center [575, 296] width 1150 height 592
click at [555, 168] on div "Historical policies are for tracking coverage Newfront did/does not control. Us…" at bounding box center [575, 272] width 270 height 418
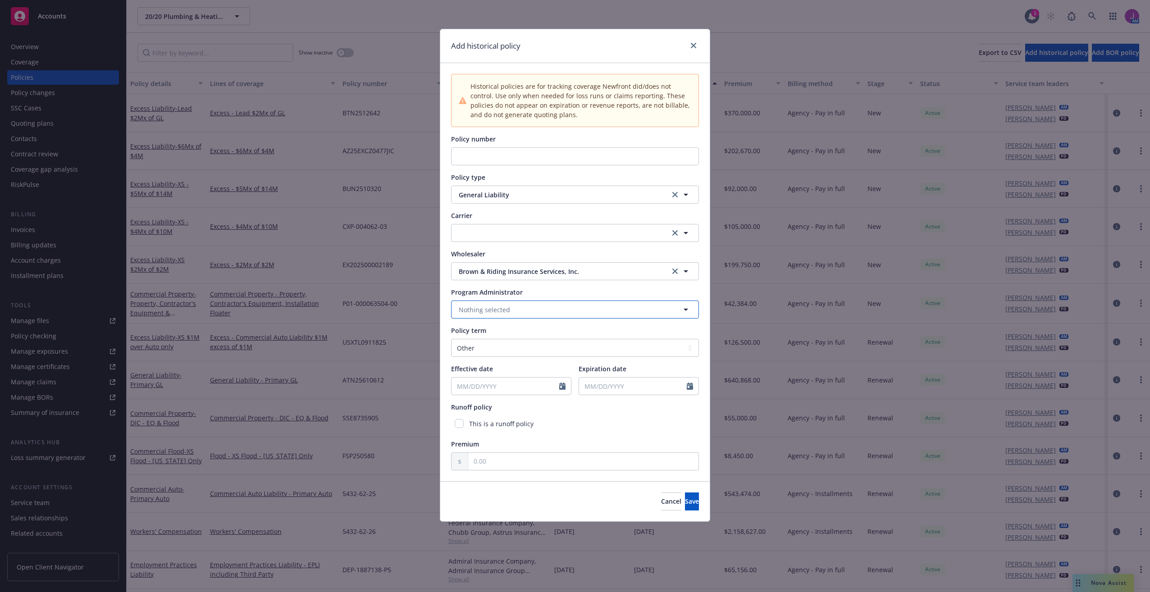
click at [498, 311] on span "Nothing selected" at bounding box center [484, 309] width 51 height 9
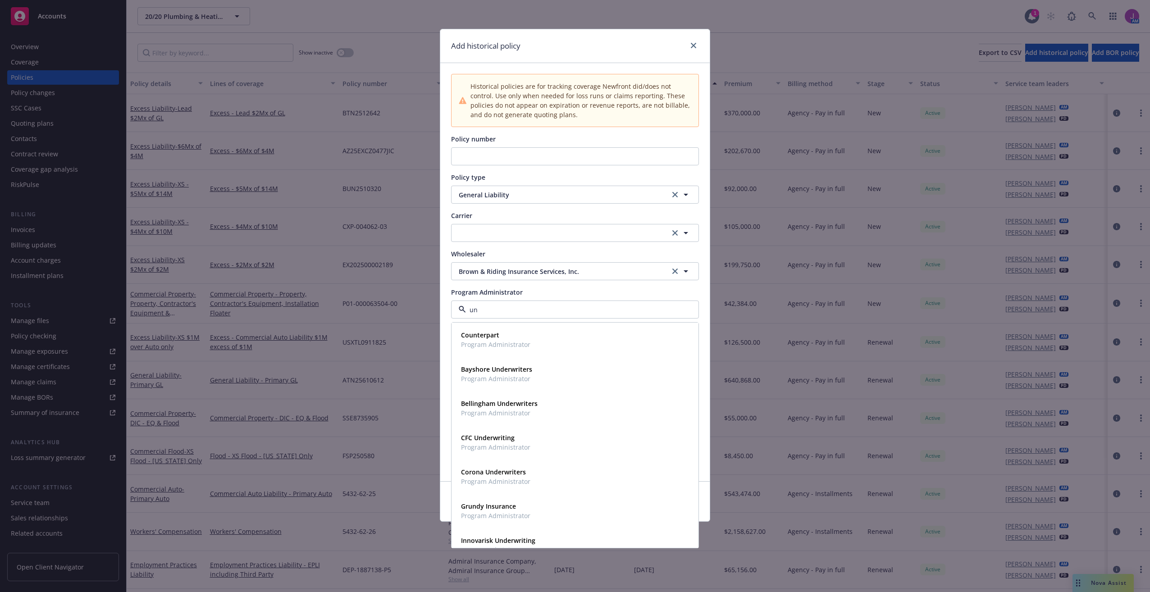
type input "u"
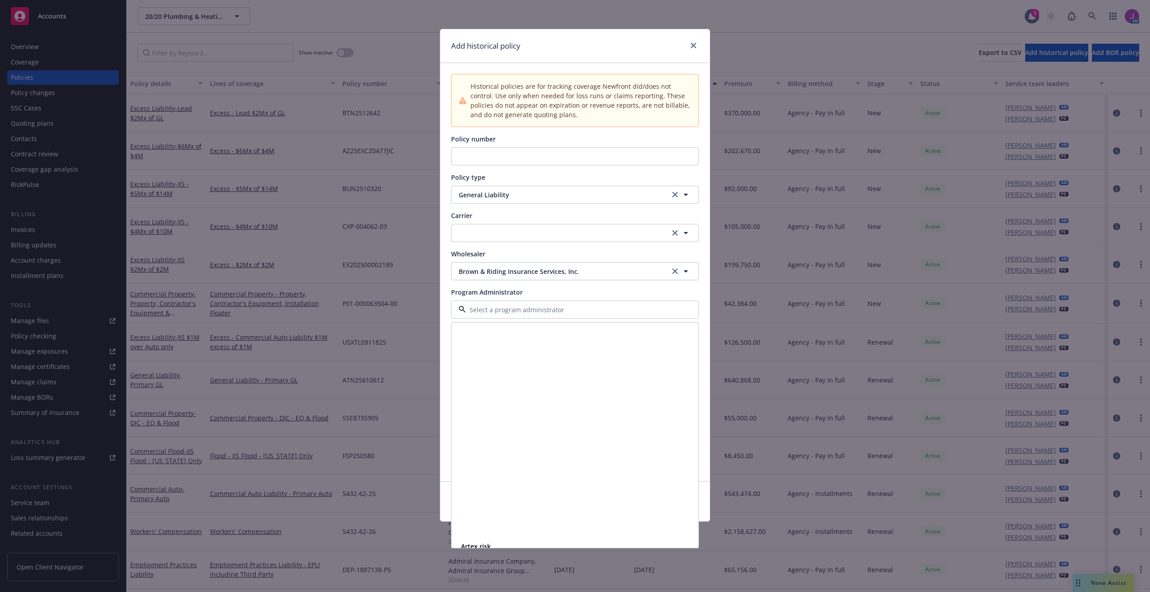
scroll to position [857, 0]
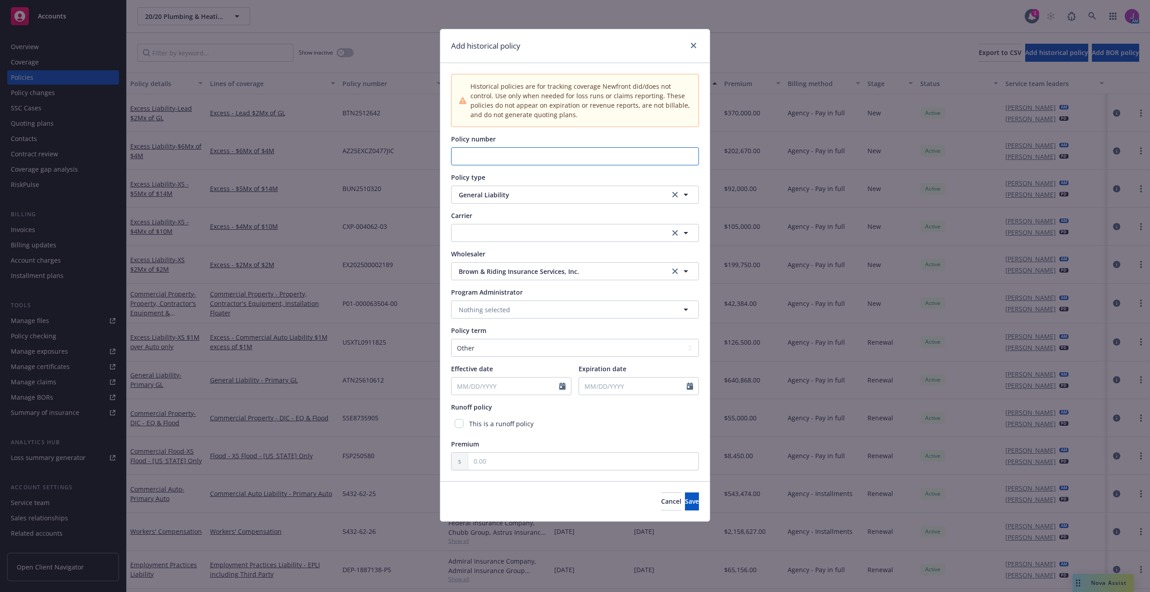
click at [493, 159] on input "Policy number" at bounding box center [575, 156] width 248 height 18
paste input "ATN2016067"
type input "ATN2016067"
click at [493, 386] on input "Effective date" at bounding box center [506, 386] width 108 height 17
select select "10"
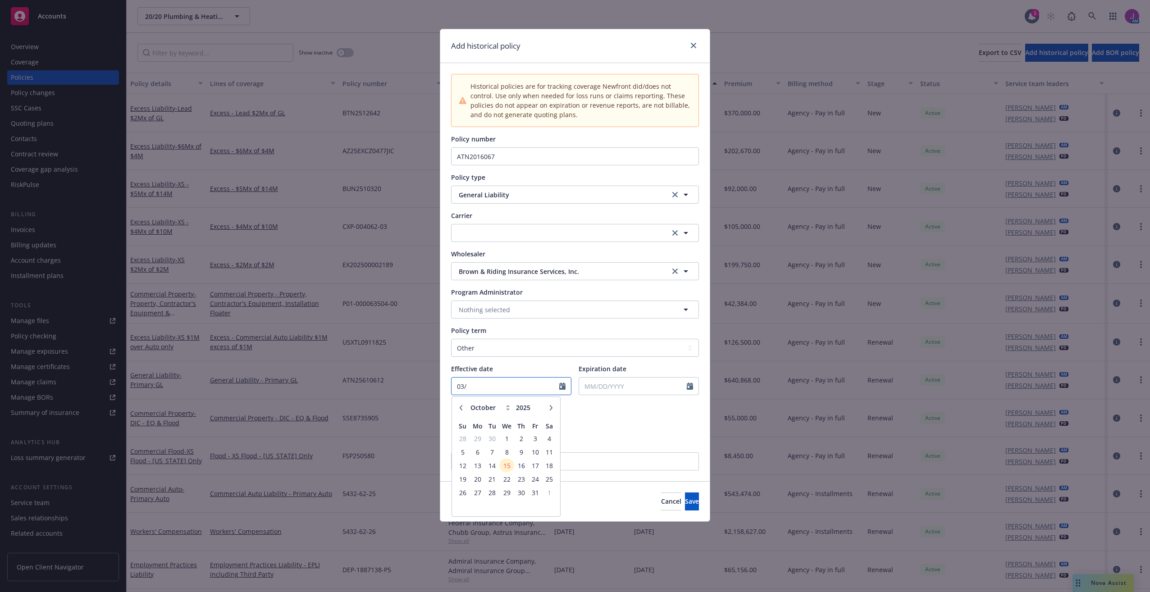
type input "03/"
type input "03/26/2020"
select select "10"
click at [598, 385] on input "Expiration date" at bounding box center [633, 386] width 108 height 17
type input "03/26/2021"
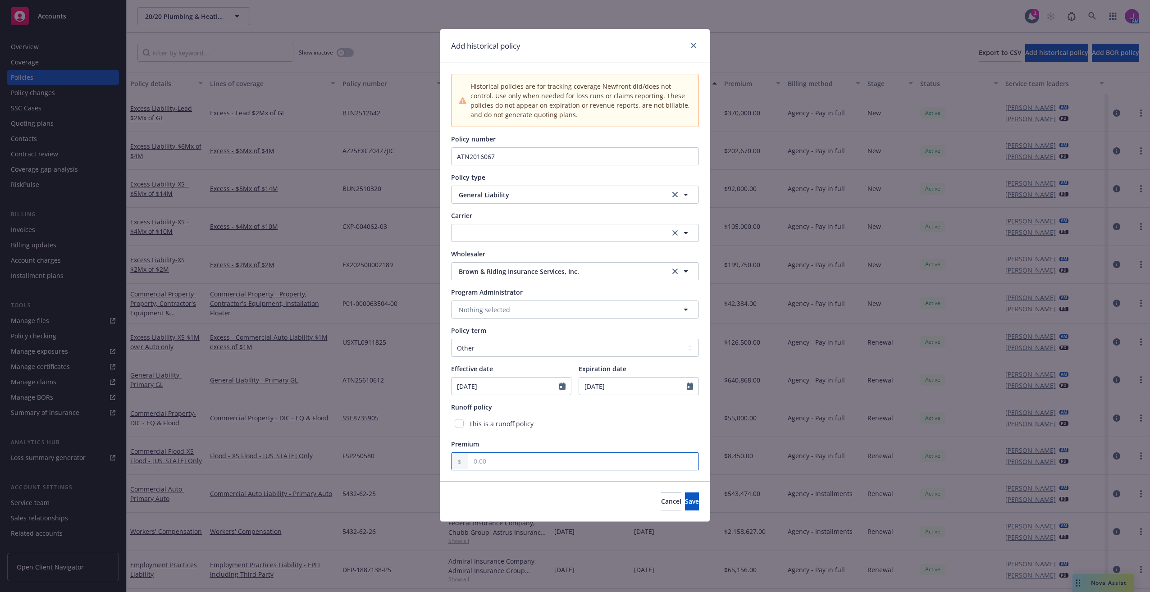
click at [529, 455] on input "text" at bounding box center [583, 461] width 230 height 17
click at [587, 436] on div "Historical policies are for tracking coverage Newfront did/does not control. Us…" at bounding box center [575, 272] width 270 height 418
click at [685, 499] on span "Save" at bounding box center [692, 501] width 14 height 9
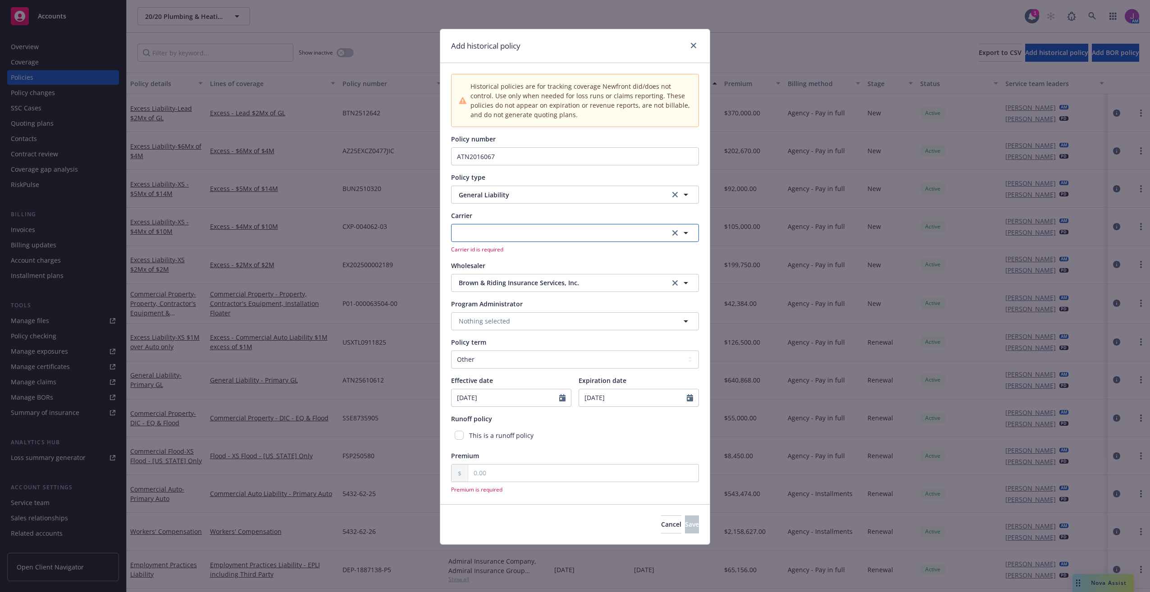
click at [527, 232] on button "button" at bounding box center [575, 233] width 248 height 18
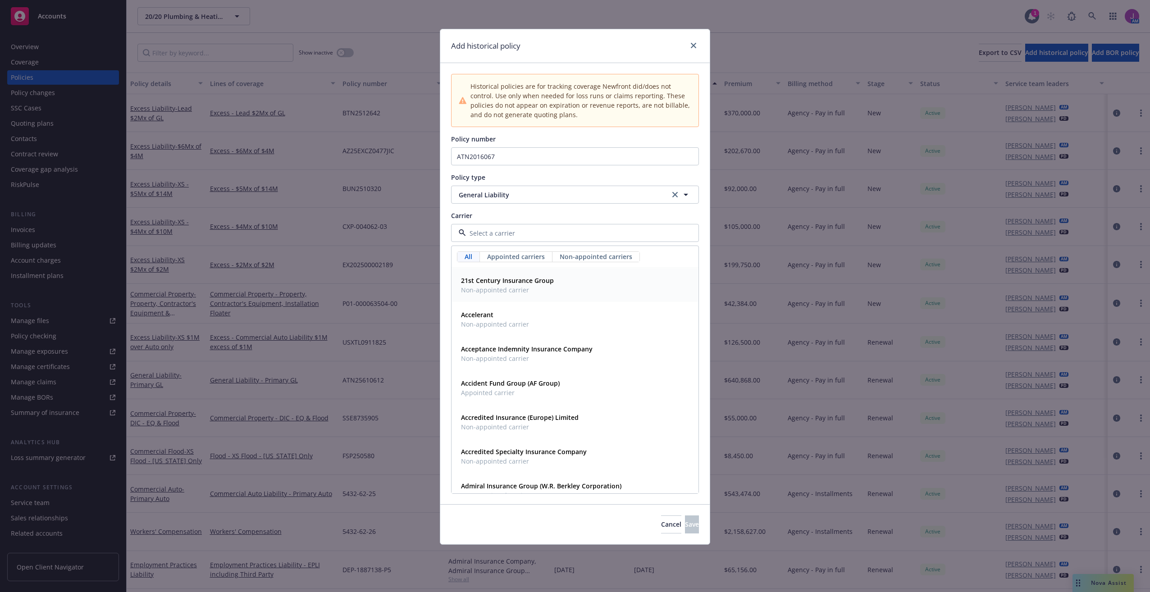
click at [520, 256] on span "Appointed carriers" at bounding box center [516, 256] width 58 height 9
click at [592, 259] on span "Non-appointed carriers" at bounding box center [596, 256] width 73 height 9
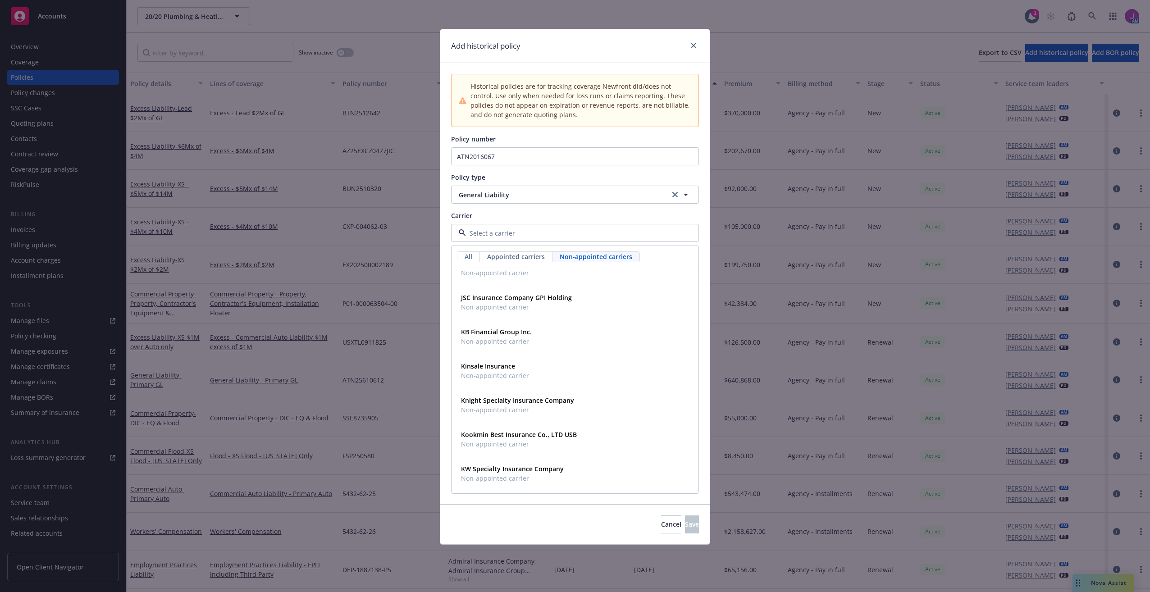
scroll to position [4644, 0]
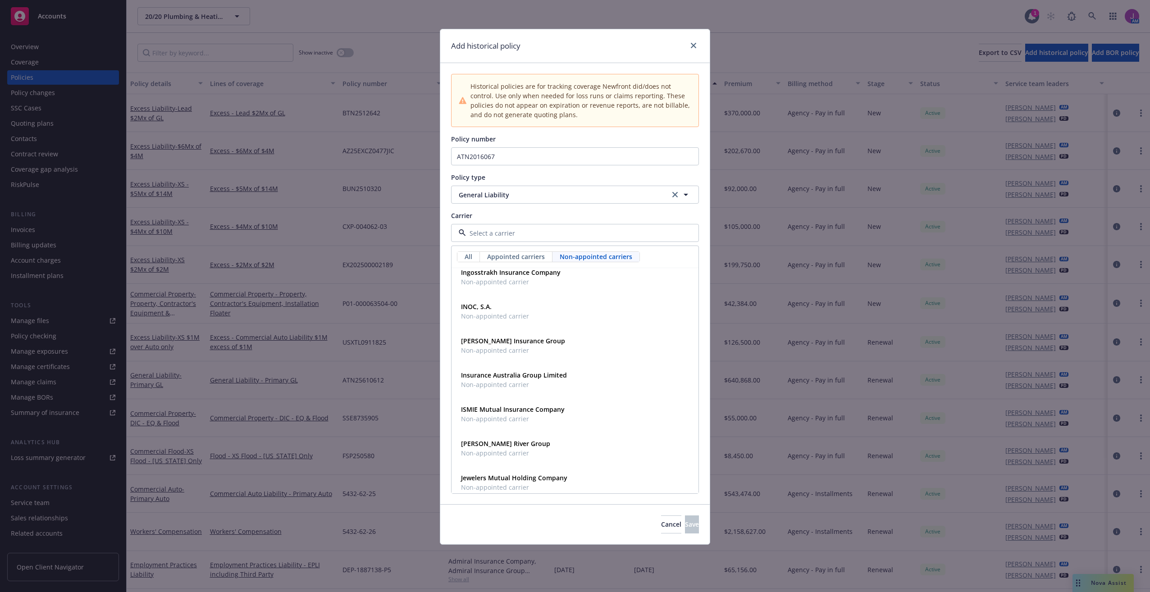
click at [496, 227] on div at bounding box center [575, 233] width 248 height 18
click at [500, 233] on input at bounding box center [573, 233] width 215 height 9
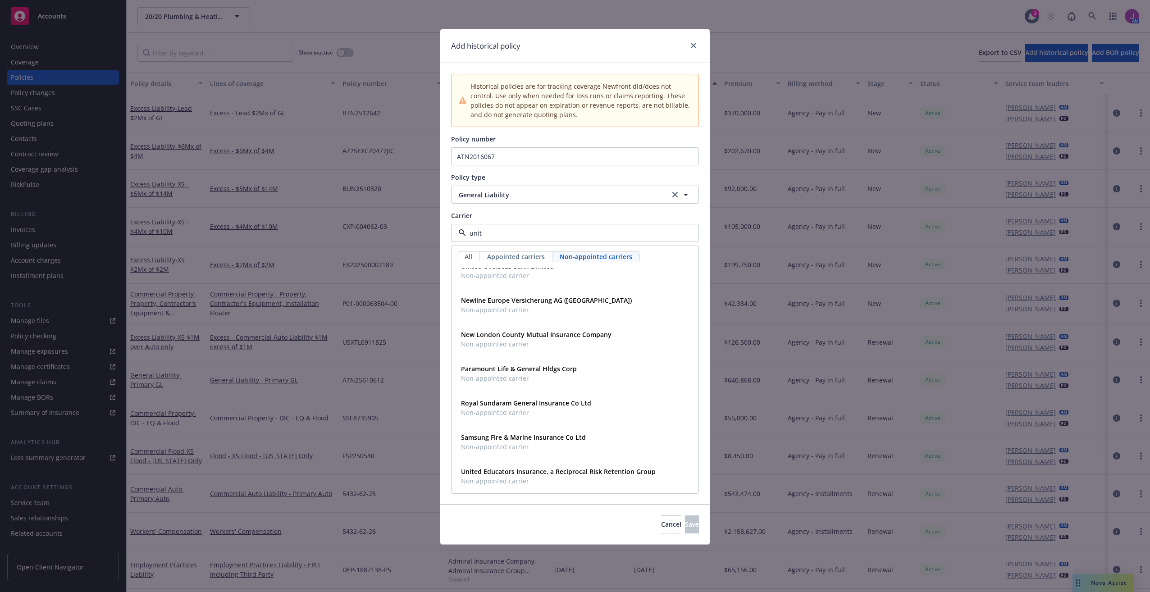
scroll to position [0, 0]
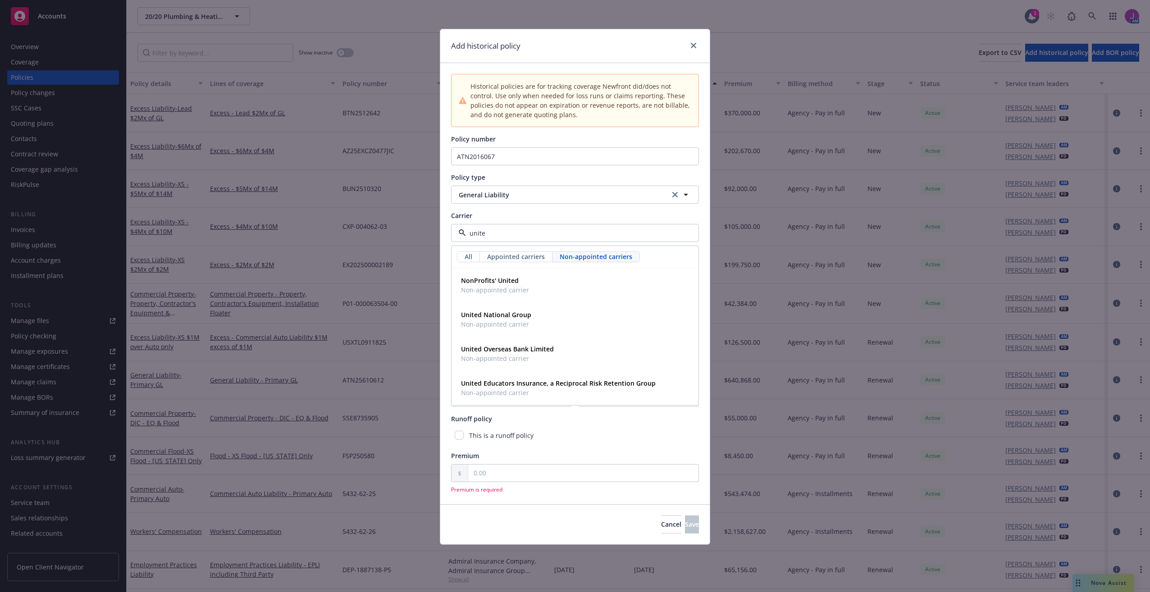
type input "united"
drag, startPoint x: 496, startPoint y: 236, endPoint x: 437, endPoint y: 237, distance: 59.1
click at [439, 232] on div "Add historical policy Historical policies are for tracking coverage Newfront di…" at bounding box center [575, 296] width 1150 height 592
click at [519, 215] on div "Carrier" at bounding box center [575, 215] width 248 height 9
click at [518, 234] on button "button" at bounding box center [575, 233] width 248 height 18
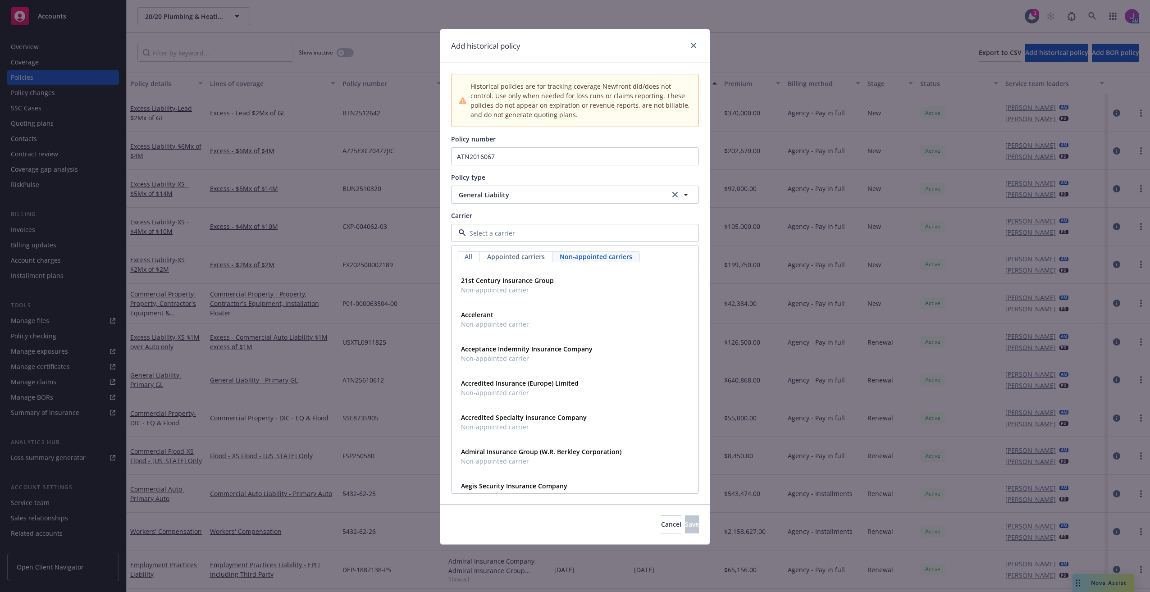
click at [528, 255] on span "Appointed carriers" at bounding box center [516, 256] width 58 height 9
click at [467, 256] on span "All" at bounding box center [469, 256] width 8 height 9
click at [509, 234] on input at bounding box center [573, 233] width 215 height 9
type input "s"
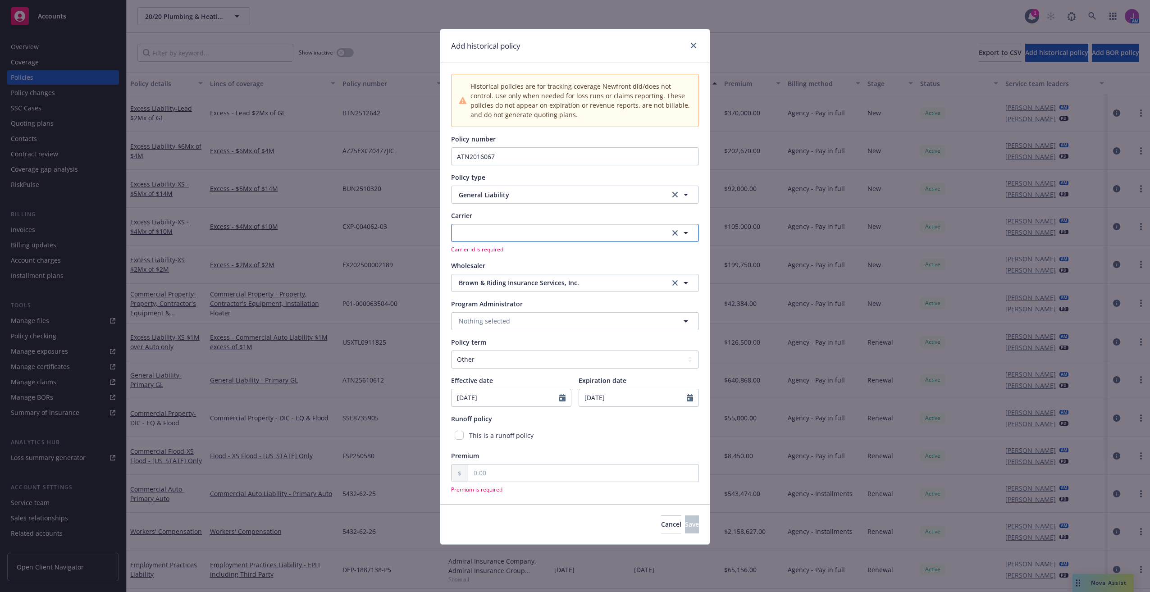
drag, startPoint x: 514, startPoint y: 239, endPoint x: 513, endPoint y: 234, distance: 6.1
click at [514, 235] on button "button" at bounding box center [575, 233] width 248 height 18
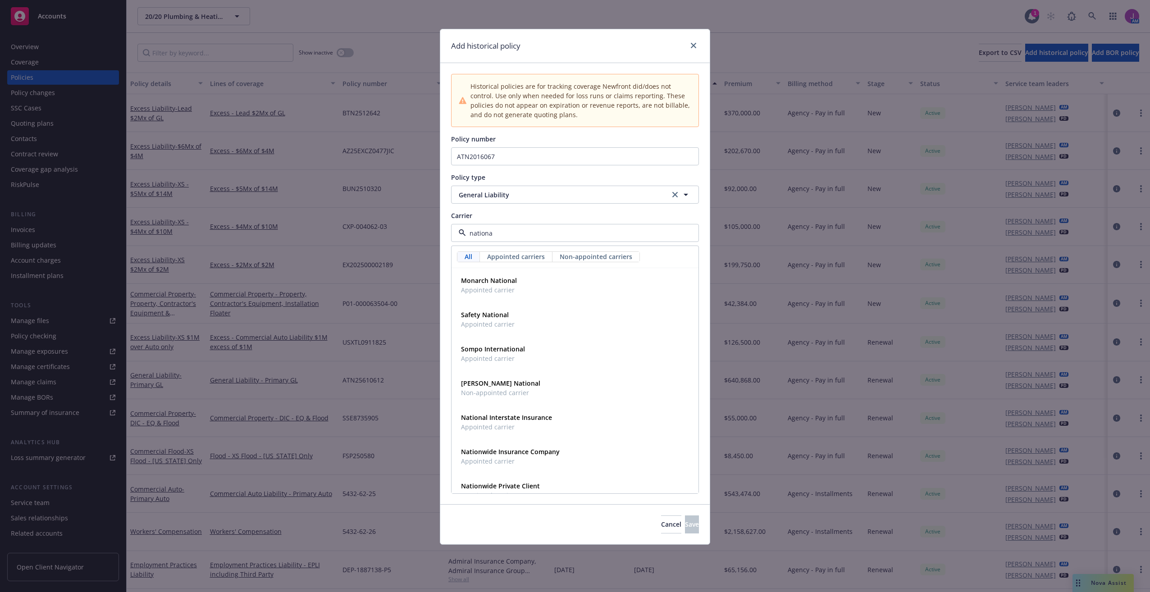
type input "national"
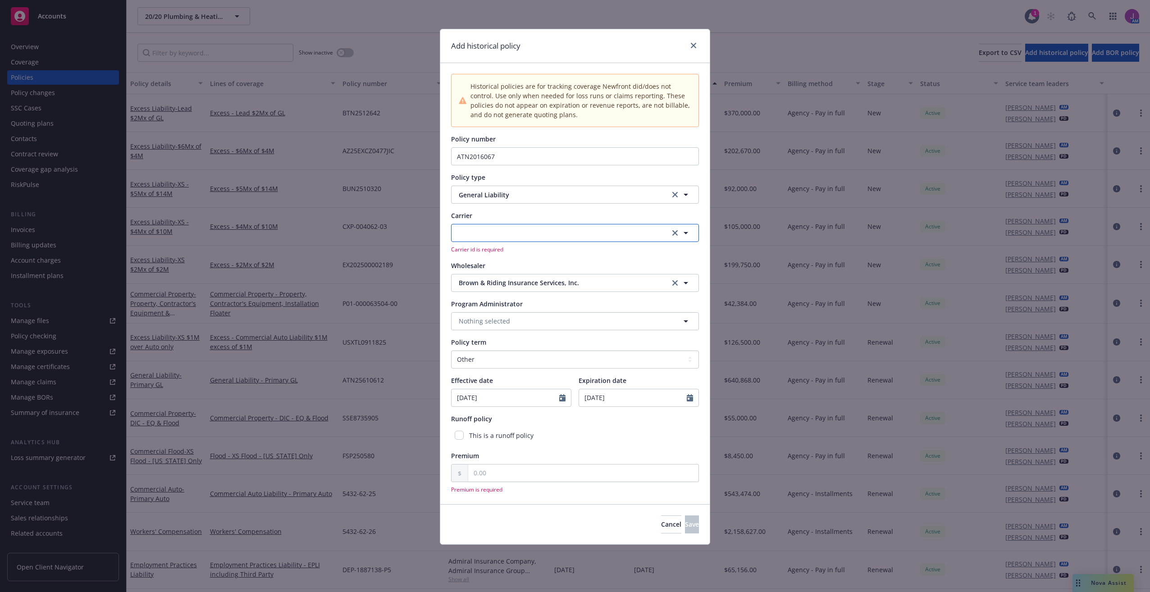
click at [483, 235] on button "button" at bounding box center [575, 233] width 248 height 18
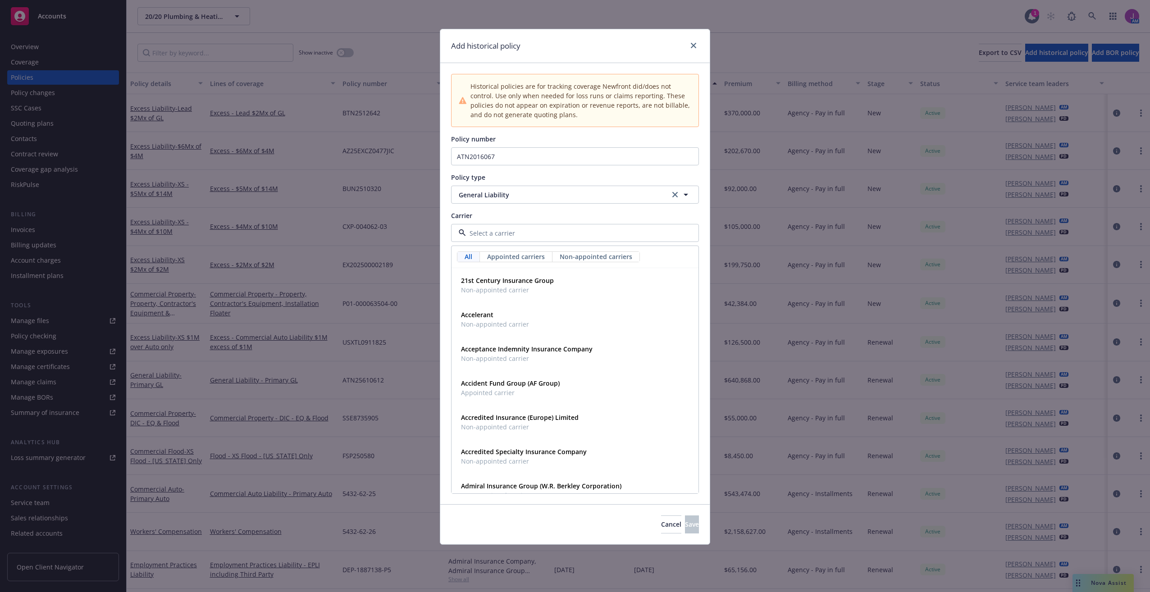
click at [492, 237] on input at bounding box center [573, 233] width 215 height 9
click at [661, 527] on span "Cancel" at bounding box center [671, 524] width 20 height 9
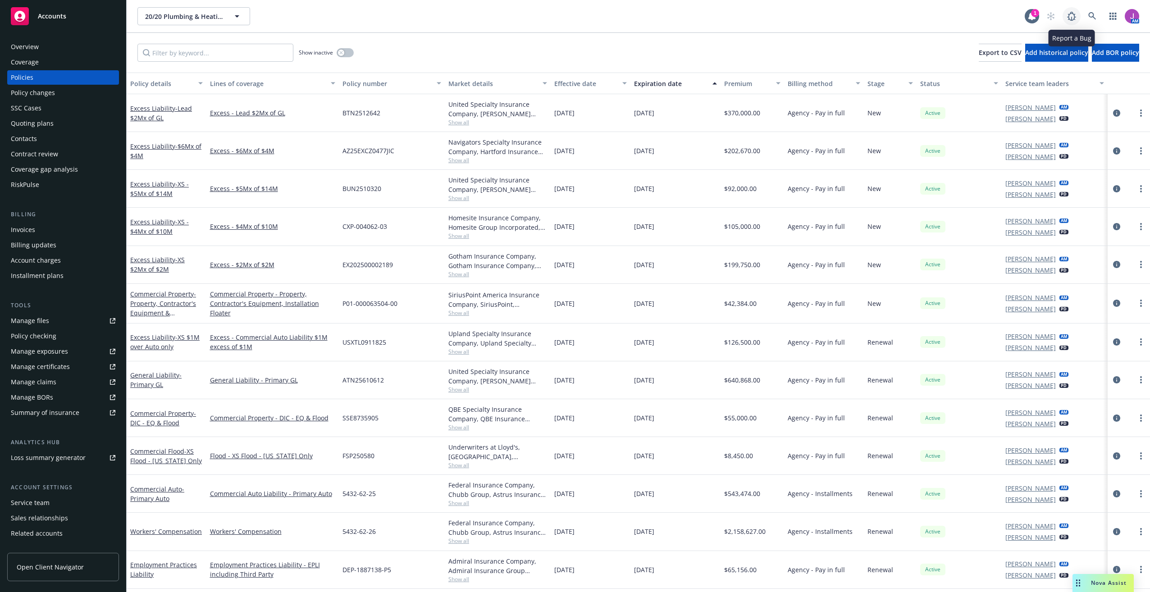
click at [1074, 20] on icon at bounding box center [1072, 16] width 11 height 11
click at [1026, 57] on button "Add historical policy" at bounding box center [1057, 53] width 63 height 18
select select "other"
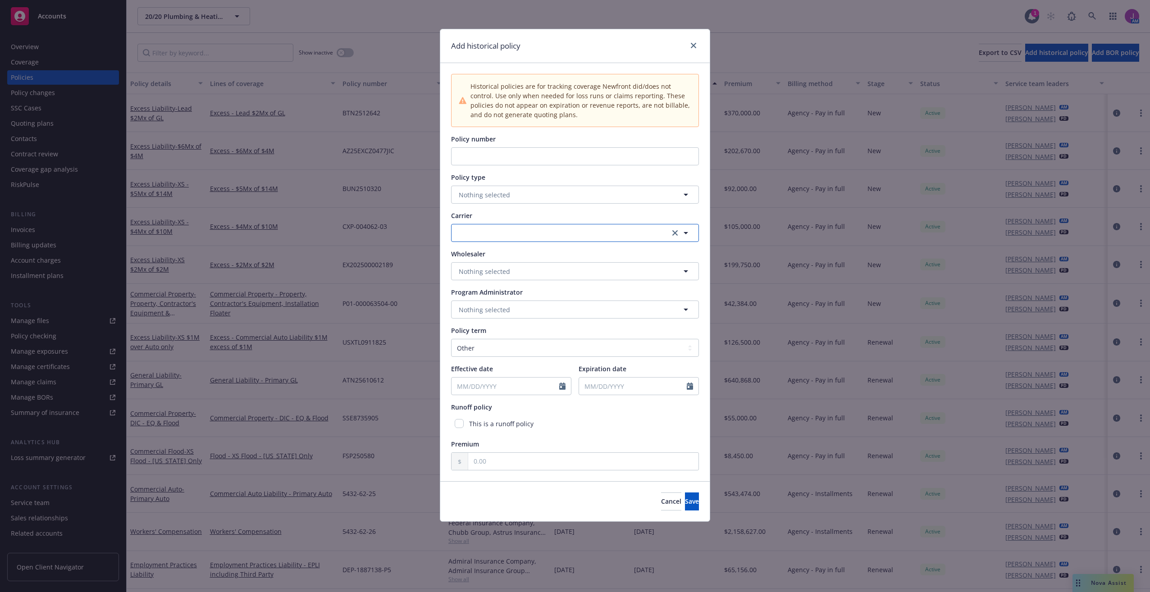
click at [484, 229] on button "button" at bounding box center [575, 233] width 248 height 18
type input "United Specialty Insurance"
click at [522, 229] on button "button" at bounding box center [575, 233] width 248 height 18
type input "United Specia"
click at [487, 234] on button "button" at bounding box center [575, 233] width 248 height 18
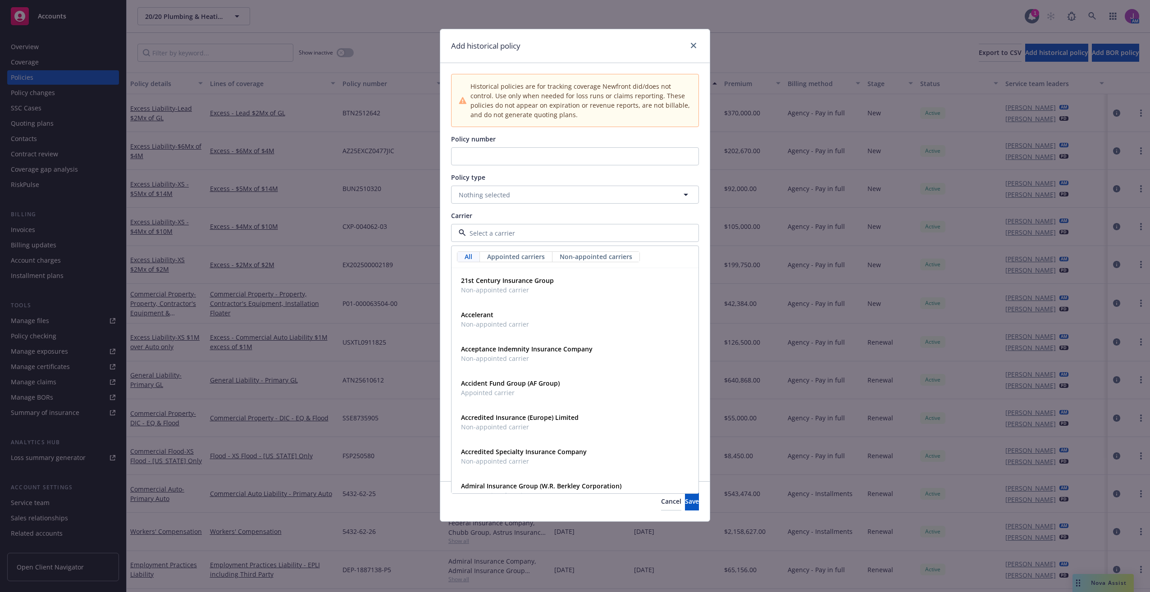
paste input "United Specialty Insurance Company"
type input "United Specialty Insurance Company"
click button "Cancel" at bounding box center [671, 502] width 20 height 18
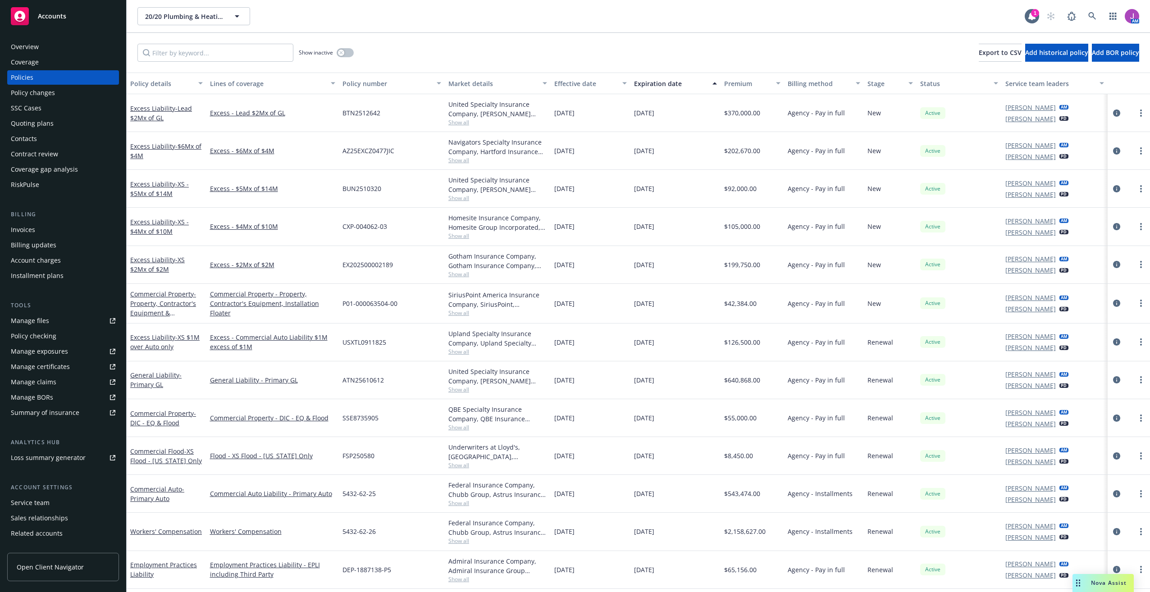
click at [465, 31] on div "20/20 Plumbing & Heating, Inc. 20/20 Plumbing & Heating, Inc. 1 AM" at bounding box center [639, 16] width 1024 height 32
click at [186, 18] on span "20/20 Plumbing & Heating, Inc." at bounding box center [184, 16] width 78 height 9
type input "a"
click at [26, 53] on div "Overview" at bounding box center [25, 47] width 28 height 14
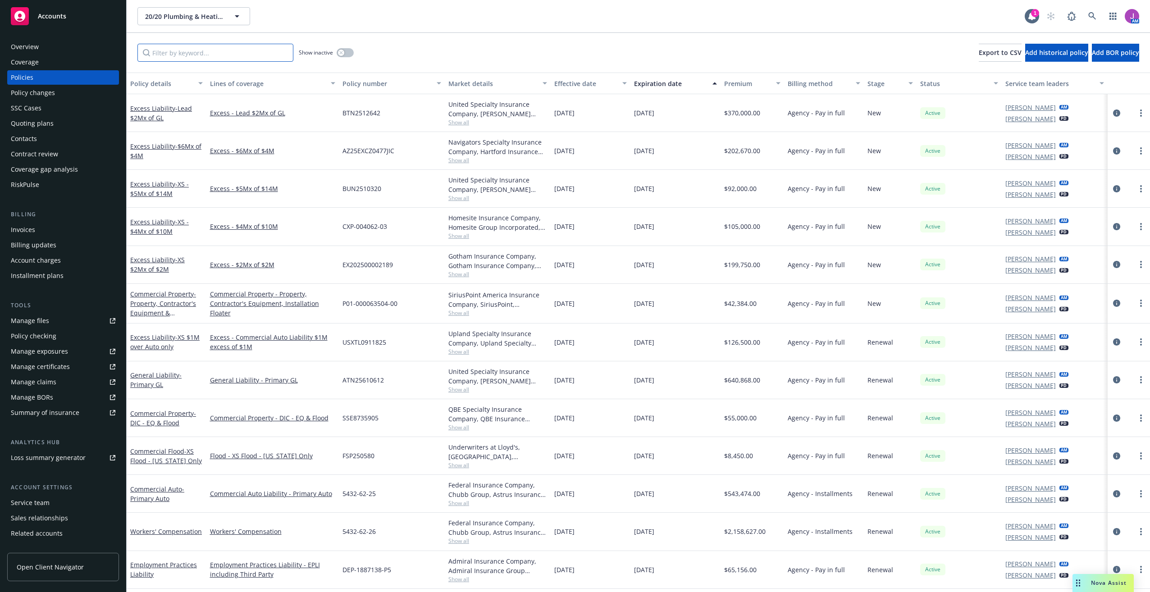
click at [241, 57] on input "Filter by keyword..." at bounding box center [215, 53] width 156 height 18
paste input "ATN2231594"
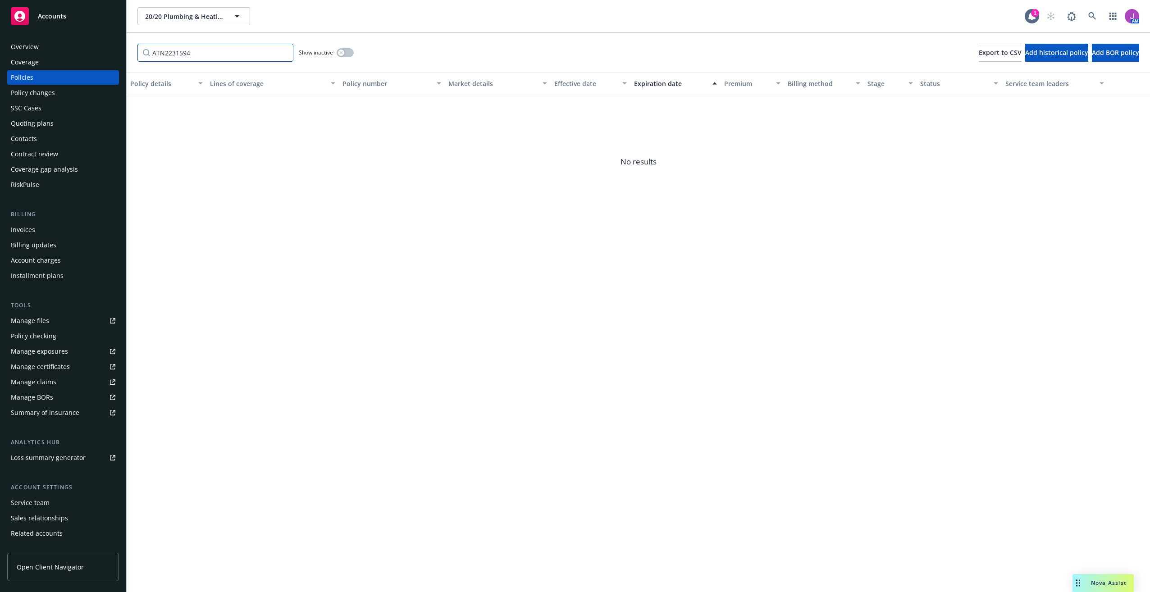
type input "ATN2231594"
click at [341, 53] on icon "button" at bounding box center [341, 53] width 4 height 4
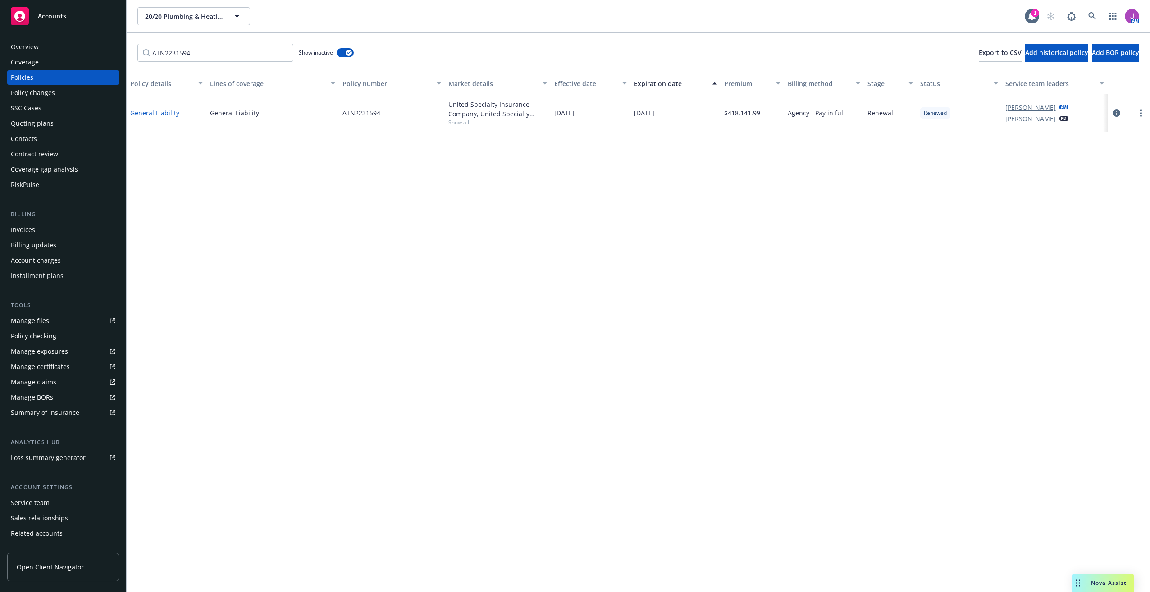
click at [148, 112] on link "General Liability" at bounding box center [154, 113] width 49 height 9
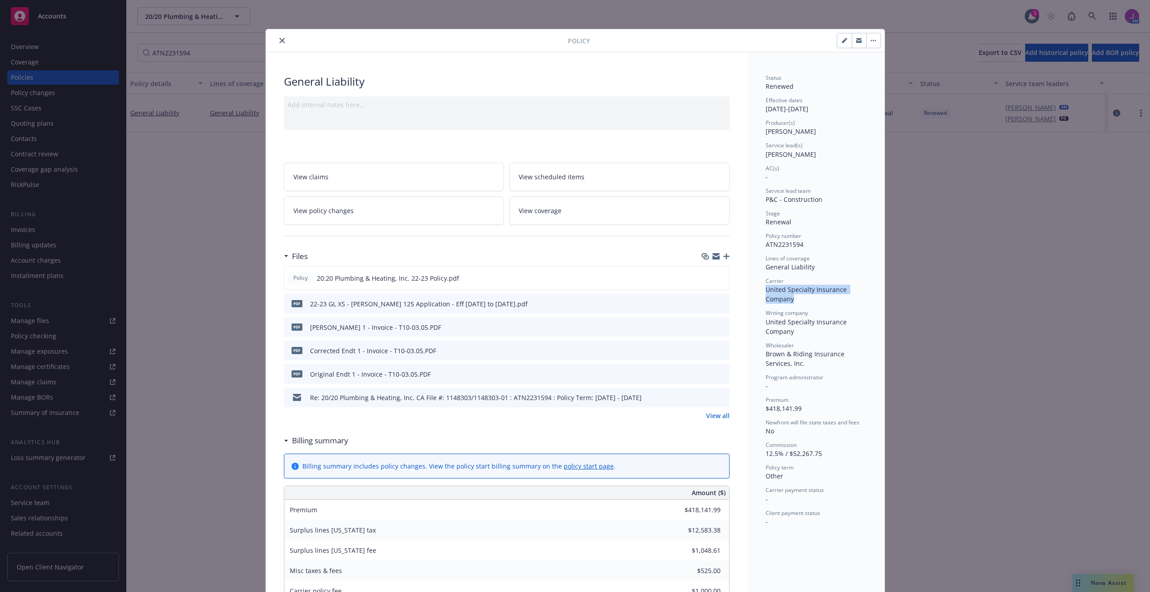
drag, startPoint x: 763, startPoint y: 291, endPoint x: 792, endPoint y: 301, distance: 30.4
click at [792, 301] on div "Carrier United Specialty Insurance Company" at bounding box center [816, 290] width 101 height 27
copy span "United Specialty Insurance Company"
click at [798, 308] on div "Status Renewed Effective dates [DATE] - [DATE] Producer(s) [PERSON_NAME] Servic…" at bounding box center [816, 300] width 101 height 453
drag, startPoint x: 764, startPoint y: 290, endPoint x: 810, endPoint y: 292, distance: 46.0
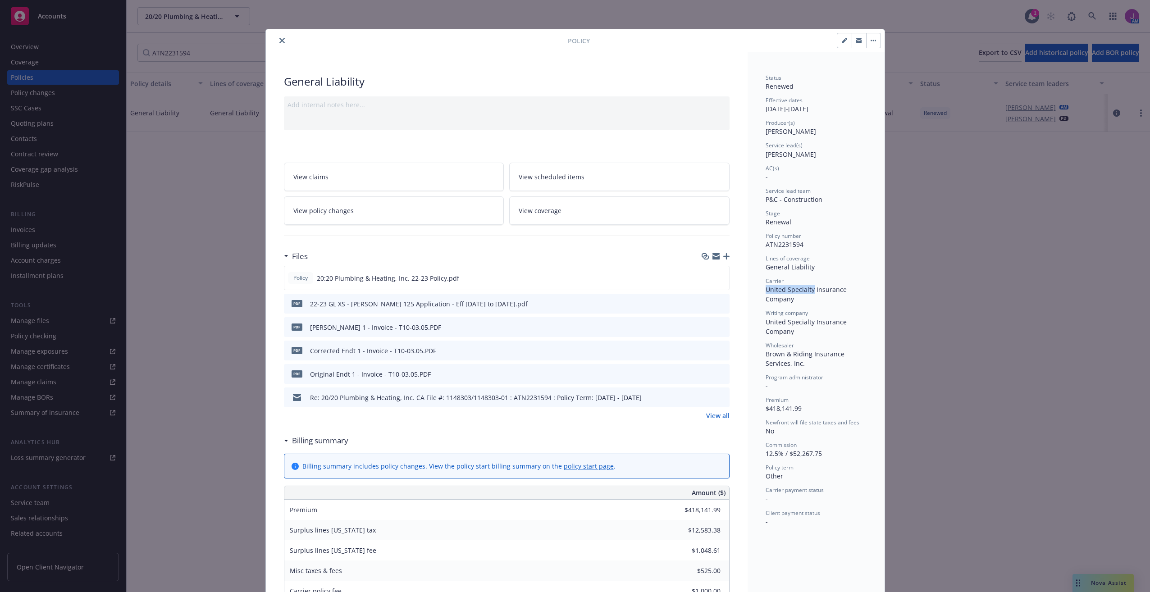
click at [810, 292] on span "United Specialty Insurance Company" at bounding box center [807, 294] width 83 height 18
drag, startPoint x: 810, startPoint y: 292, endPoint x: 799, endPoint y: 291, distance: 10.9
copy span "United Specialty"
click at [770, 294] on span "United Specialty Insurance Company" at bounding box center [807, 294] width 83 height 18
drag, startPoint x: 793, startPoint y: 301, endPoint x: 757, endPoint y: 294, distance: 36.7
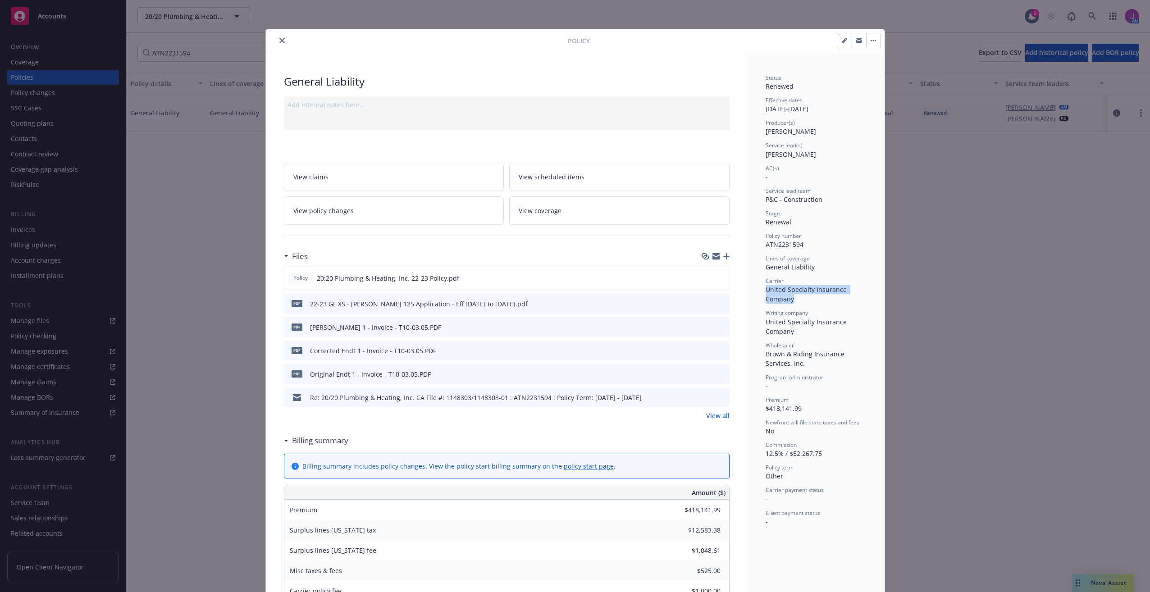
click at [757, 294] on div "Status Renewed Effective dates [DATE] - [DATE] Producer(s) [PERSON_NAME] Servic…" at bounding box center [816, 593] width 137 height 1083
drag, startPoint x: 757, startPoint y: 294, endPoint x: 775, endPoint y: 294, distance: 18.0
copy span "United Specialty Insurance Company"
click at [281, 41] on icon "close" at bounding box center [281, 40] width 5 height 5
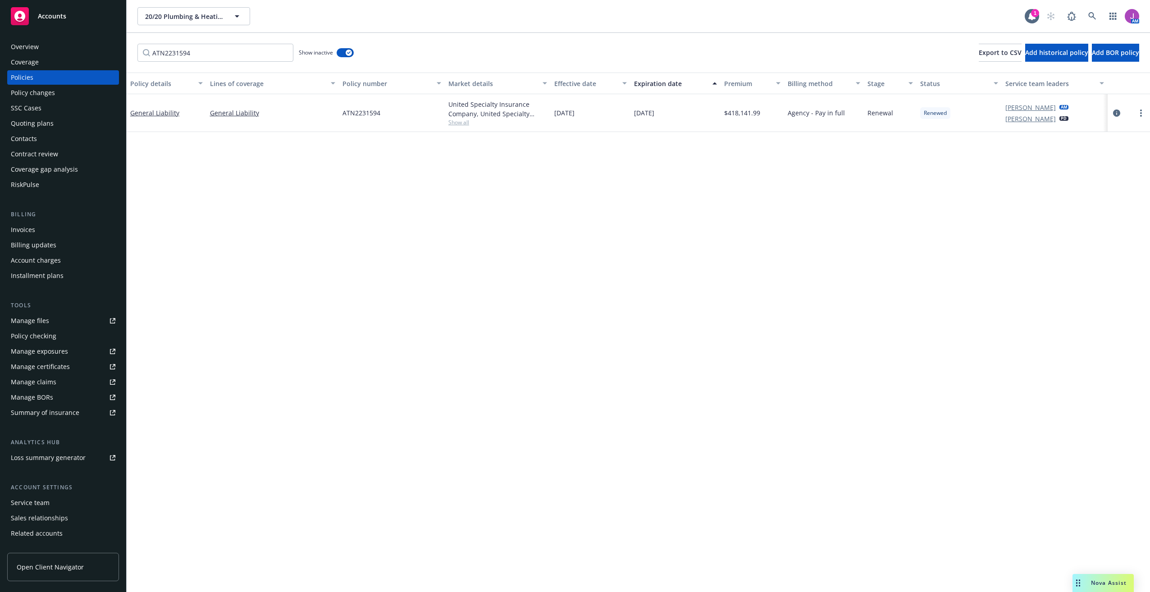
click at [34, 97] on div "Policy changes" at bounding box center [33, 93] width 44 height 14
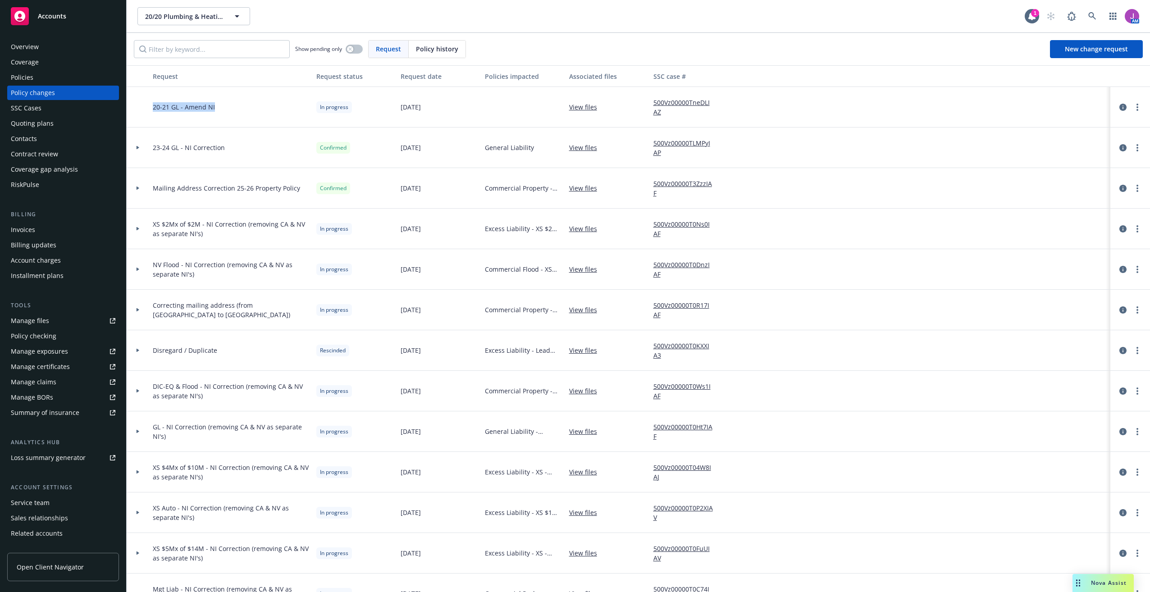
drag, startPoint x: 152, startPoint y: 105, endPoint x: 255, endPoint y: 110, distance: 102.9
click at [255, 110] on div "20-21 GL - Amend NI" at bounding box center [231, 107] width 164 height 41
click at [150, 111] on div "20-21 GL - Amend NI" at bounding box center [231, 107] width 164 height 41
drag, startPoint x: 150, startPoint y: 107, endPoint x: 243, endPoint y: 132, distance: 96.6
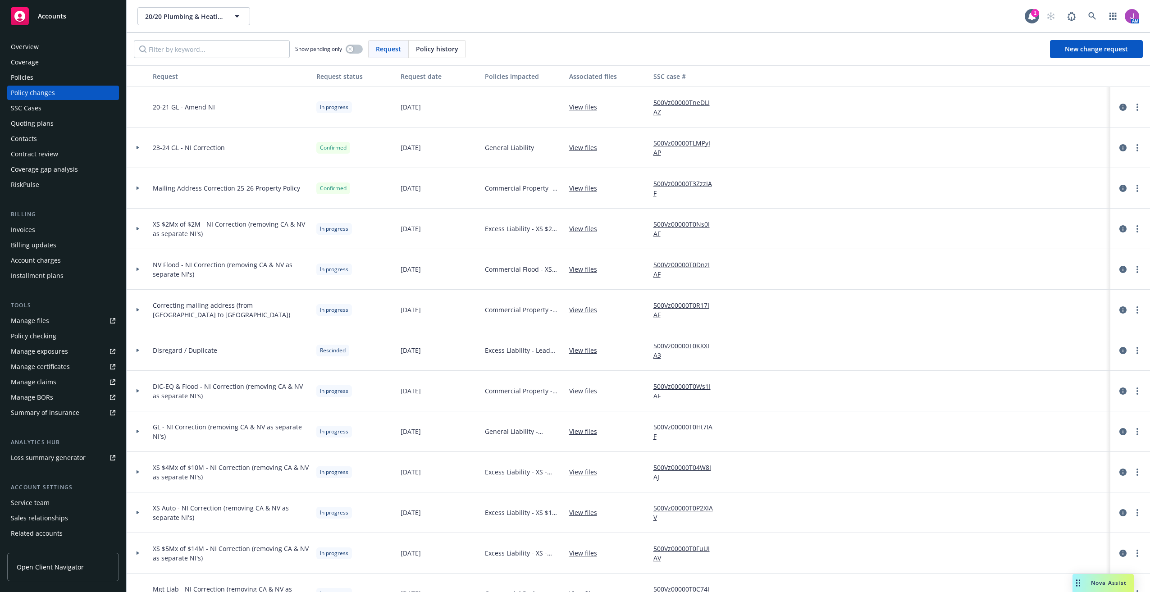
click at [375, 157] on div "Confirmed" at bounding box center [355, 148] width 84 height 41
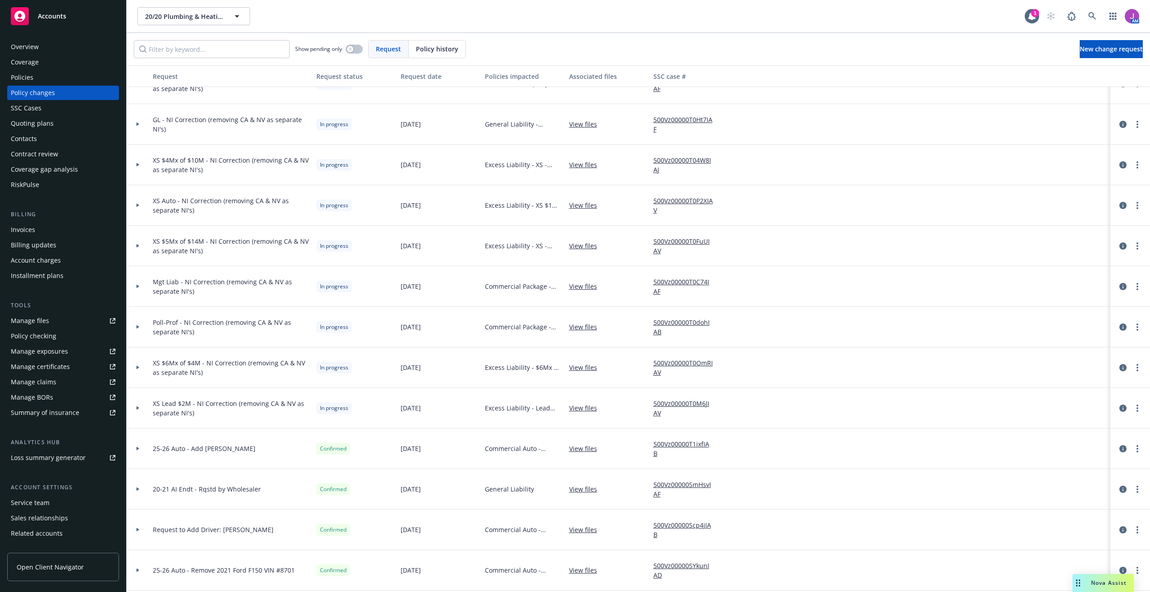
scroll to position [316, 0]
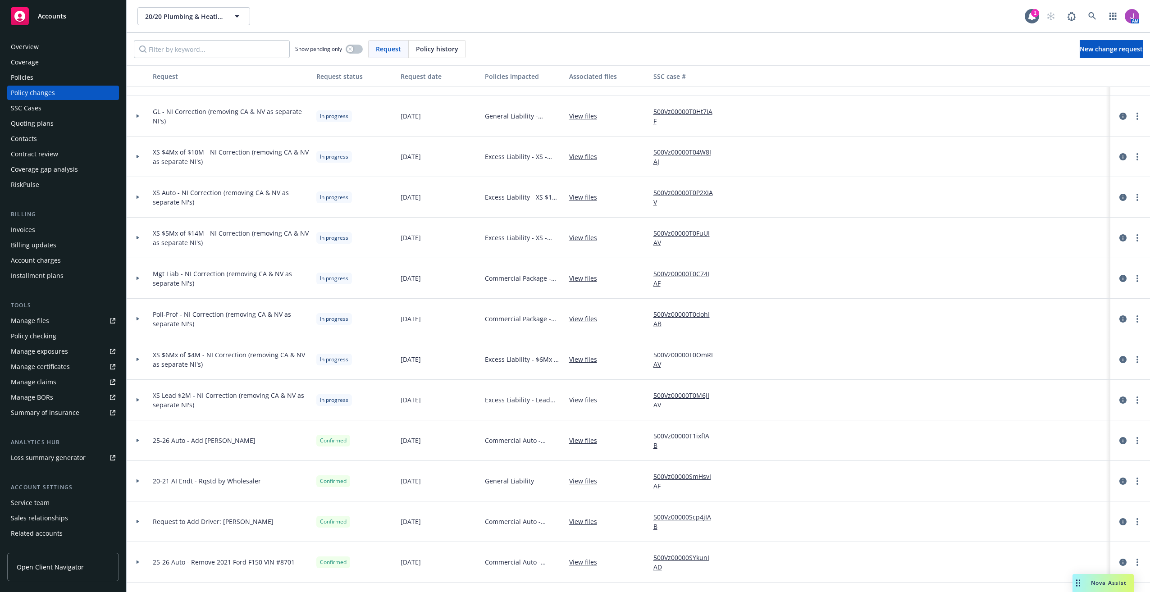
click at [138, 405] on div at bounding box center [138, 400] width 23 height 41
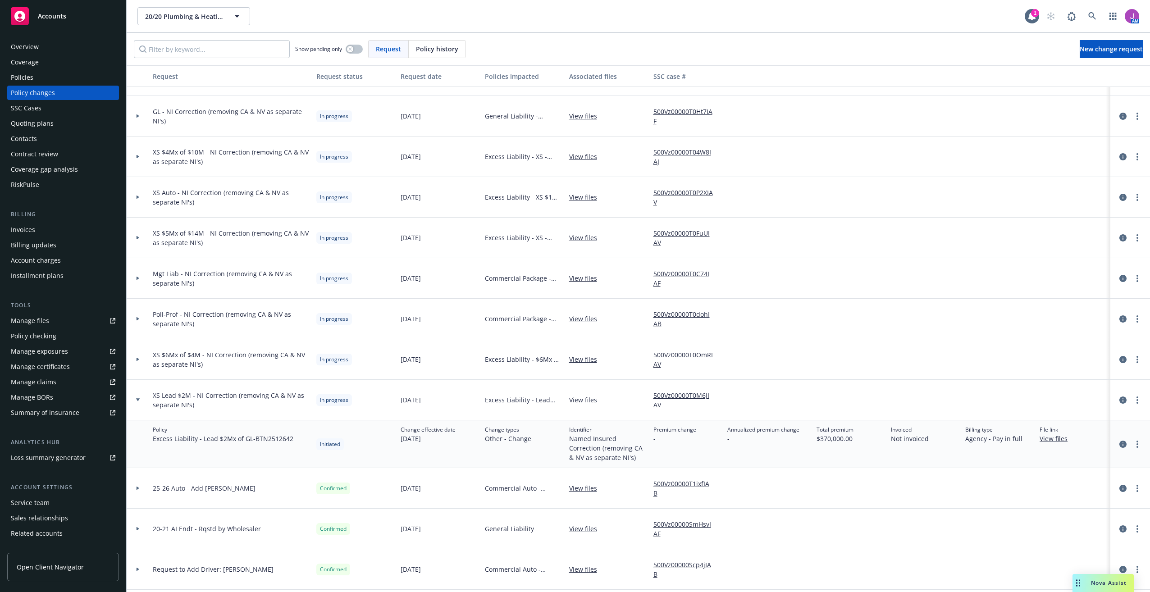
click at [137, 402] on div at bounding box center [138, 400] width 23 height 41
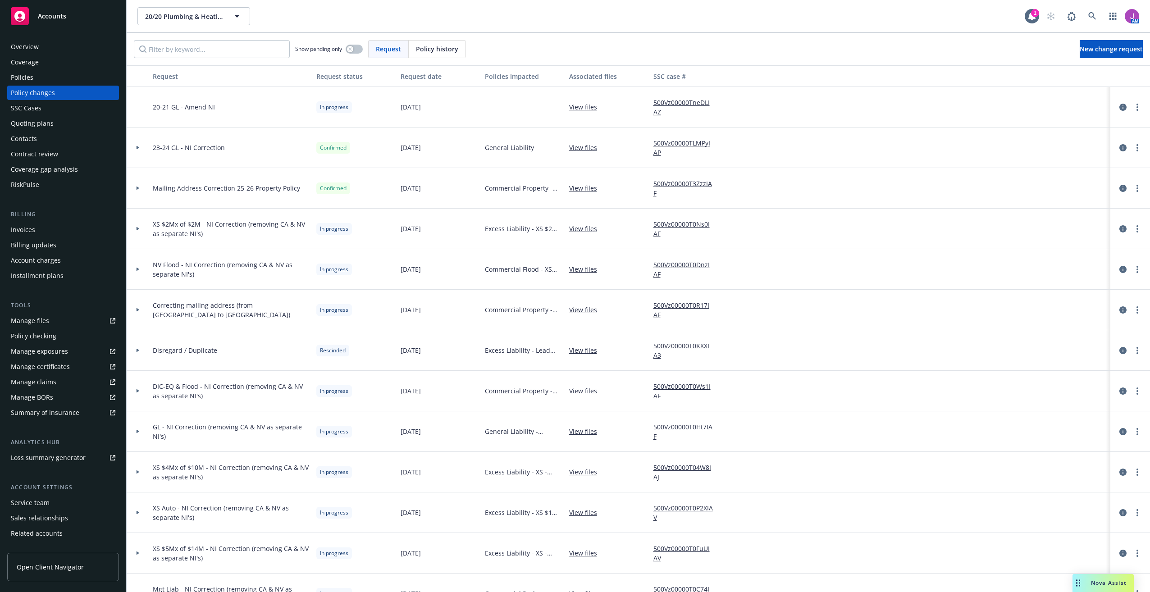
scroll to position [90, 0]
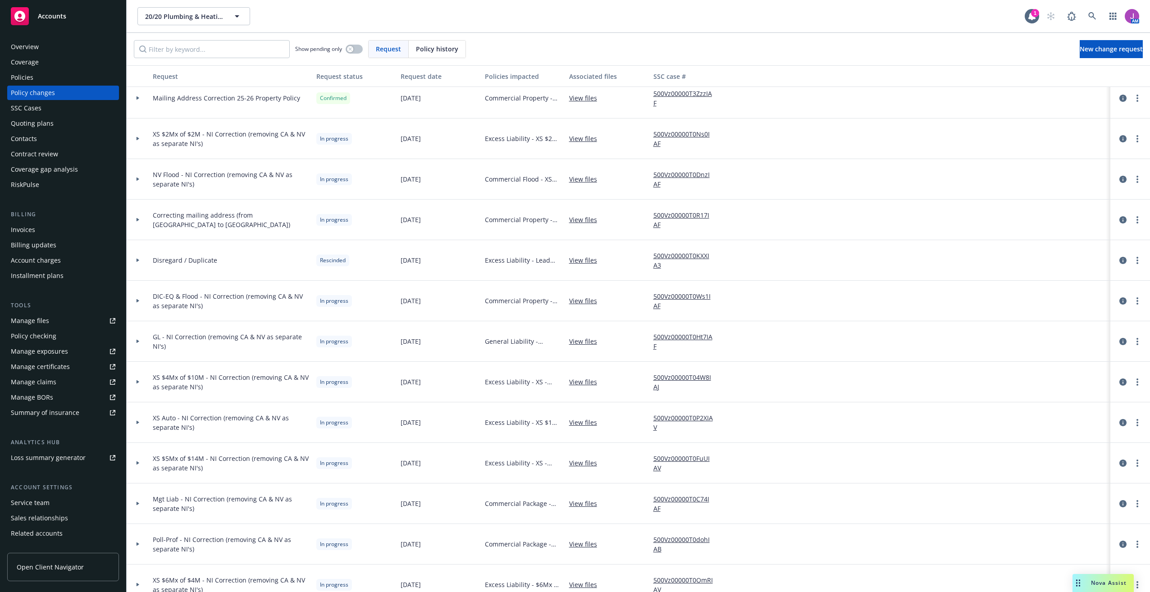
click at [137, 303] on div at bounding box center [138, 301] width 23 height 41
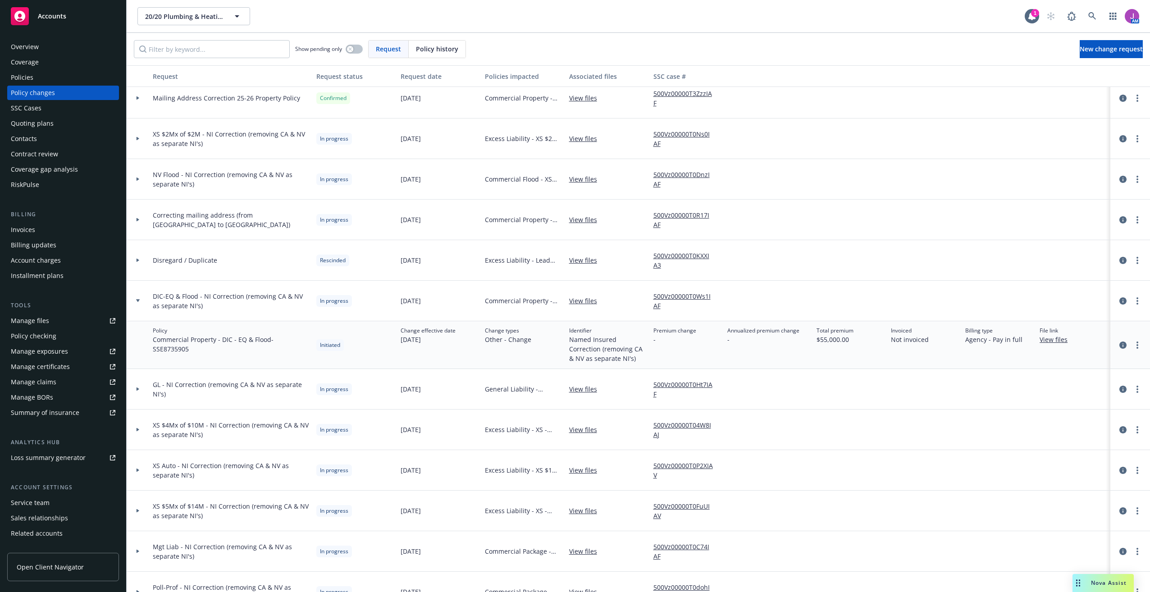
click at [136, 303] on div at bounding box center [138, 301] width 23 height 41
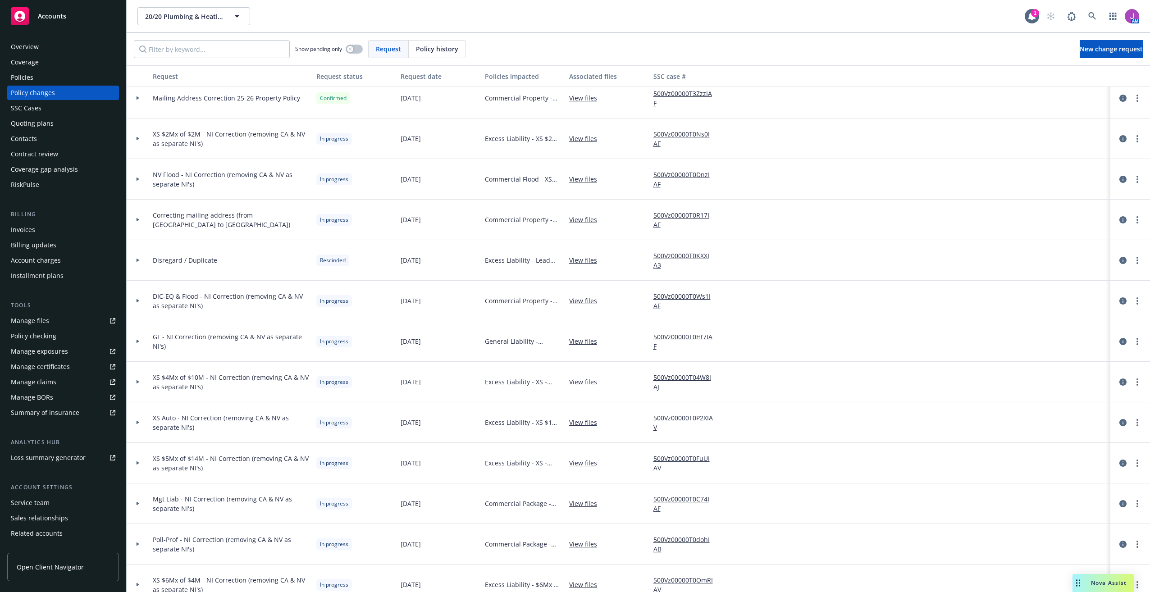
drag, startPoint x: 138, startPoint y: 303, endPoint x: 143, endPoint y: 306, distance: 5.3
click at [138, 303] on div at bounding box center [138, 301] width 23 height 41
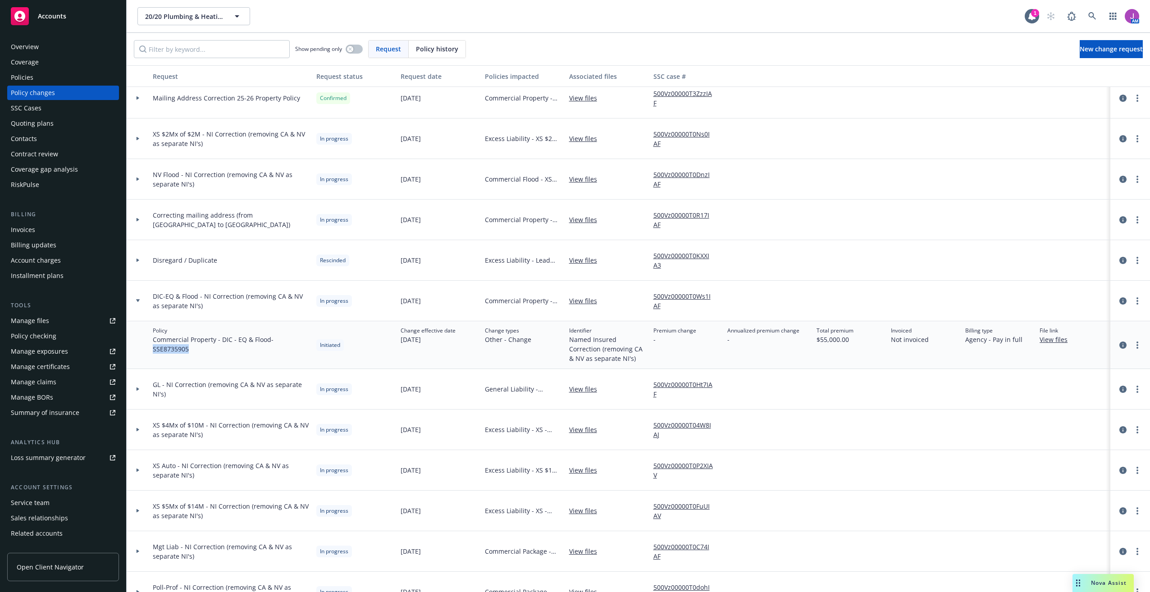
drag, startPoint x: 150, startPoint y: 349, endPoint x: 195, endPoint y: 353, distance: 45.7
click at [195, 353] on div "Policy Commercial Property - DIC - EQ & Flood - SSE8735905" at bounding box center [231, 345] width 164 height 48
copy span "SSE8735905"
click at [133, 389] on div at bounding box center [137, 389] width 15 height 3
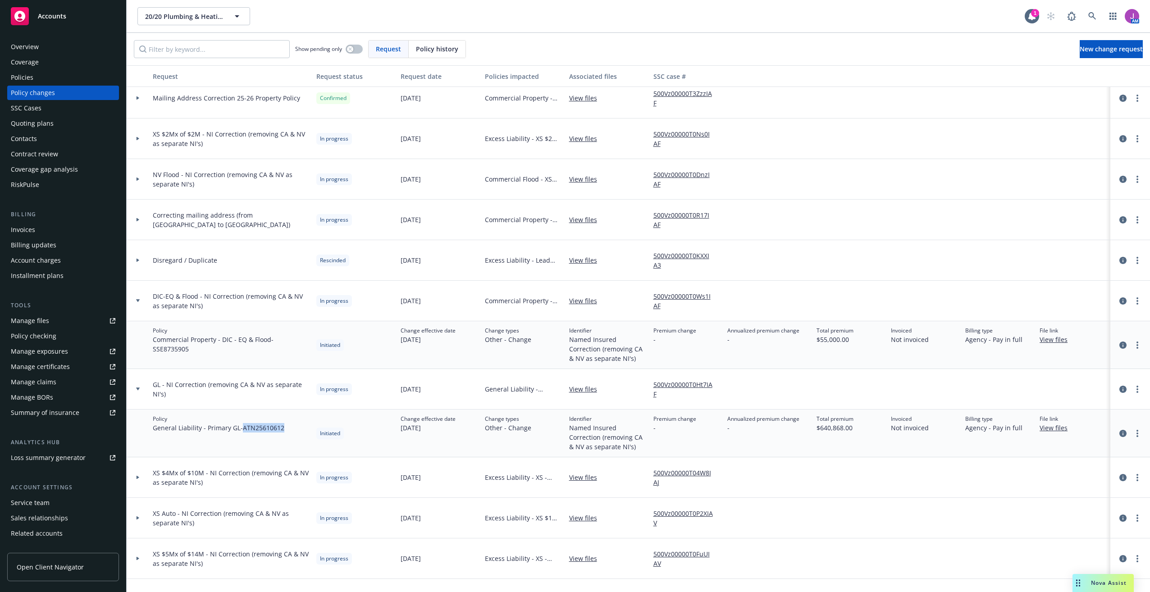
drag, startPoint x: 243, startPoint y: 426, endPoint x: 293, endPoint y: 428, distance: 50.1
click at [293, 428] on div "Policy General Liability - Primary GL - ATN25610612" at bounding box center [231, 434] width 164 height 48
copy span "ATN25610612"
click at [137, 301] on icon at bounding box center [138, 300] width 4 height 3
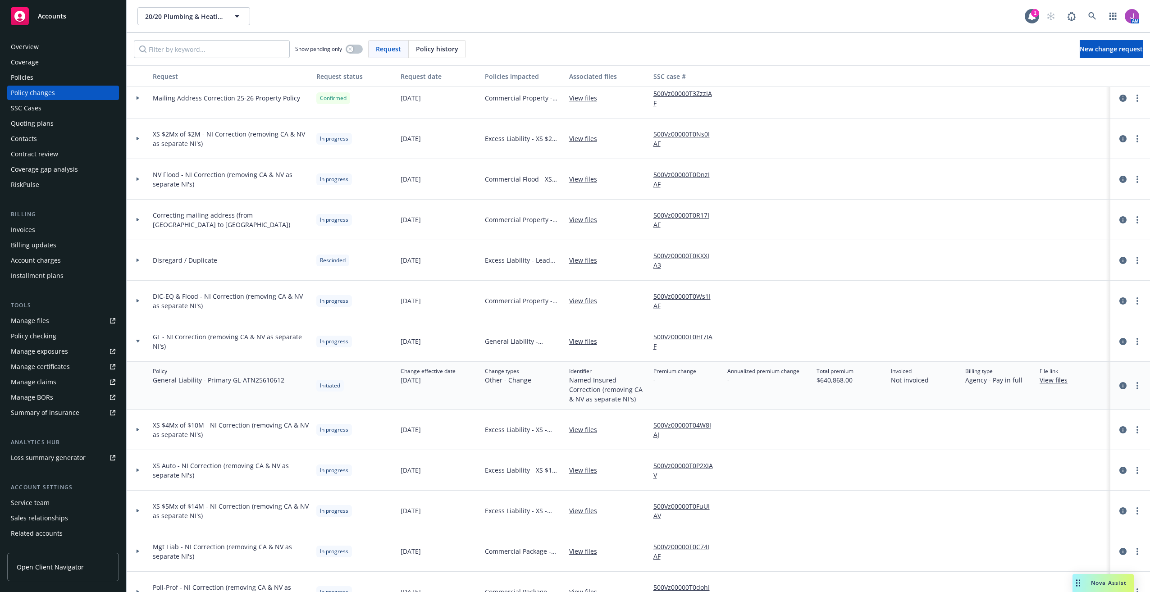
click at [142, 342] on div at bounding box center [137, 341] width 15 height 3
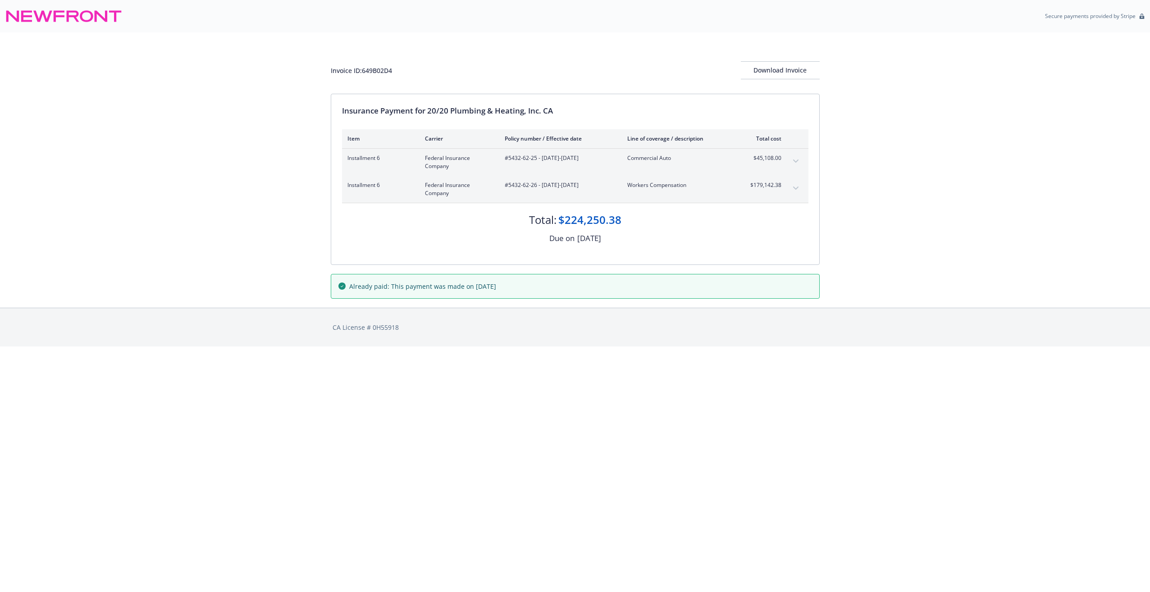
click at [278, 347] on html "Secure payments provided by Stripe Invoice ID: 649B02D4 Download Invoice Insura…" at bounding box center [575, 173] width 1150 height 347
